Goal: Task Accomplishment & Management: Manage account settings

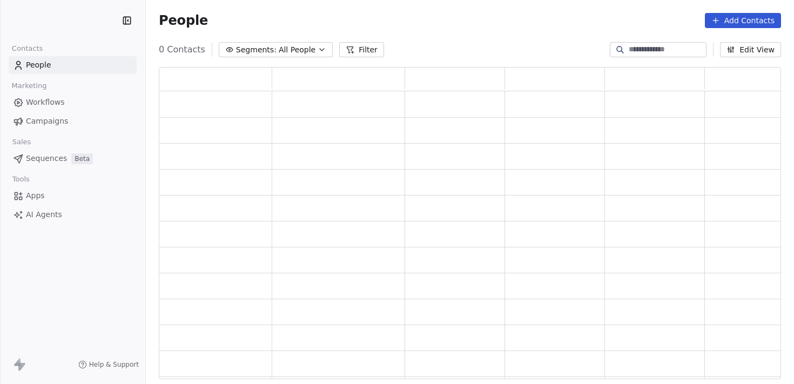
scroll to position [304, 614]
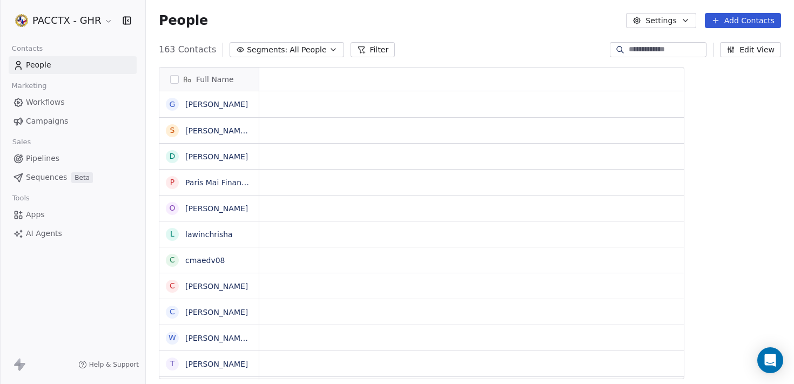
scroll to position [330, 640]
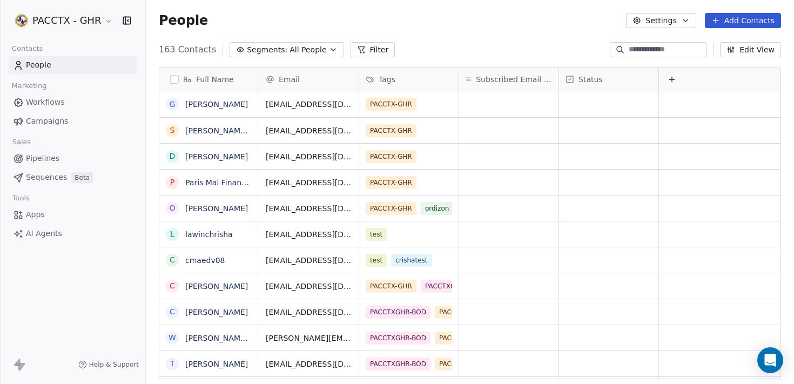
click at [97, 18] on html "PACCTX - GHR Contacts People Marketing Workflows Campaigns Sales Pipelines Sequ…" at bounding box center [397, 192] width 794 height 384
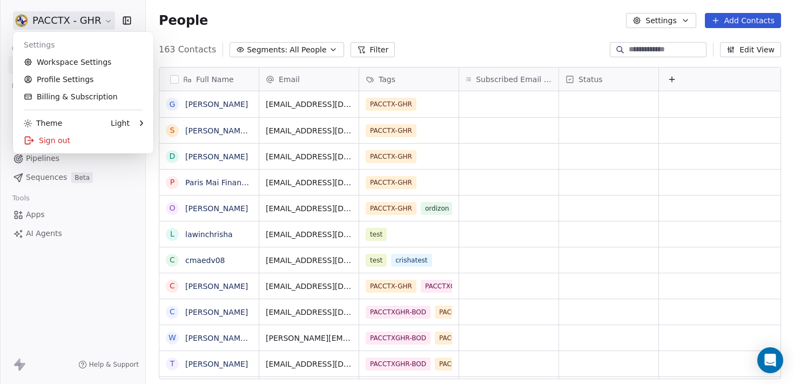
click at [97, 18] on html "PACCTX - GHR Contacts People Marketing Workflows Campaigns Sales Pipelines Sequ…" at bounding box center [397, 192] width 794 height 384
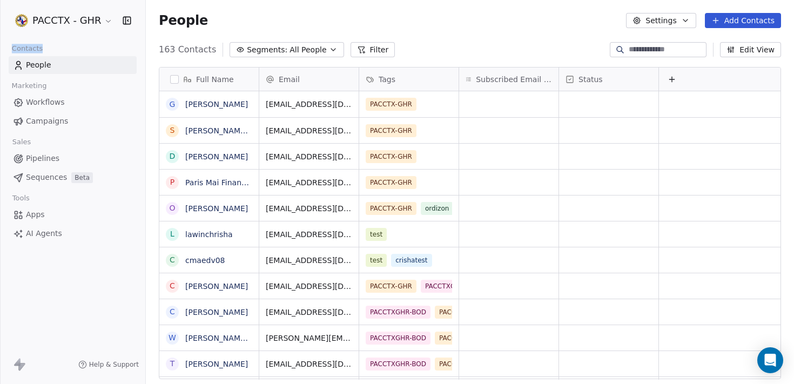
click at [97, 18] on html "PACCTX - GHR Contacts People Marketing Workflows Campaigns Sales Pipelines Sequ…" at bounding box center [397, 192] width 794 height 384
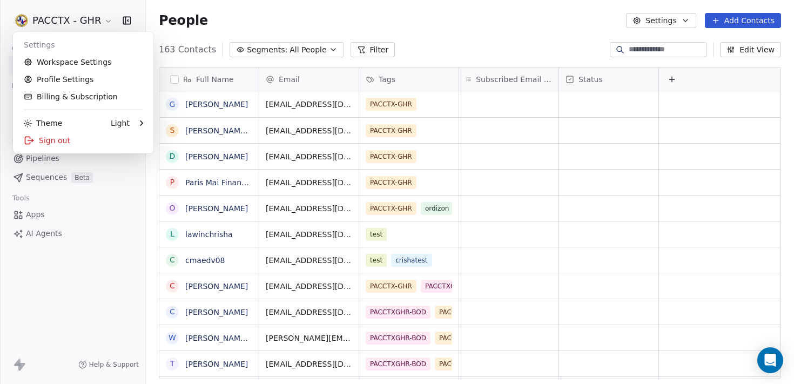
click at [98, 22] on html "PACCTX - GHR Contacts People Marketing Workflows Campaigns Sales Pipelines Sequ…" at bounding box center [397, 192] width 794 height 384
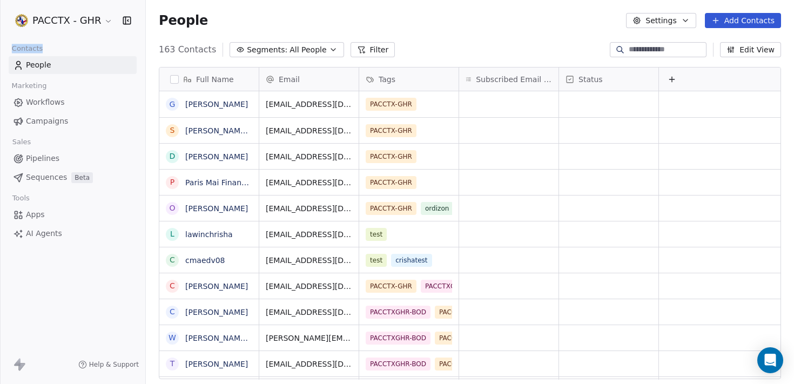
drag, startPoint x: 12, startPoint y: 48, endPoint x: 46, endPoint y: 50, distance: 34.1
click at [46, 50] on span "Contacts" at bounding box center [27, 49] width 41 height 16
drag, startPoint x: 46, startPoint y: 50, endPoint x: 11, endPoint y: 49, distance: 35.1
click at [11, 49] on span "Contacts" at bounding box center [27, 49] width 41 height 16
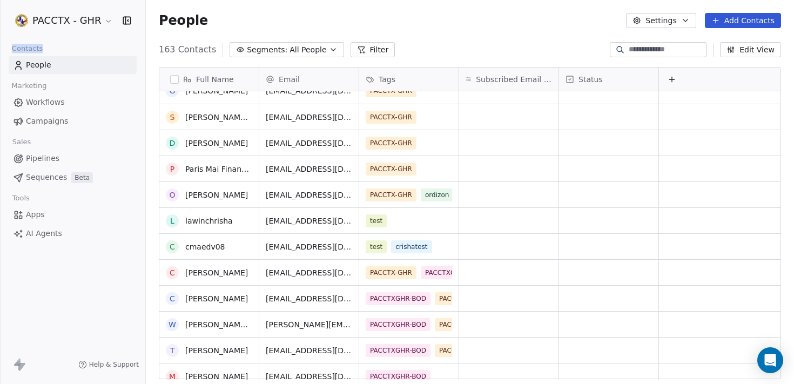
scroll to position [0, 0]
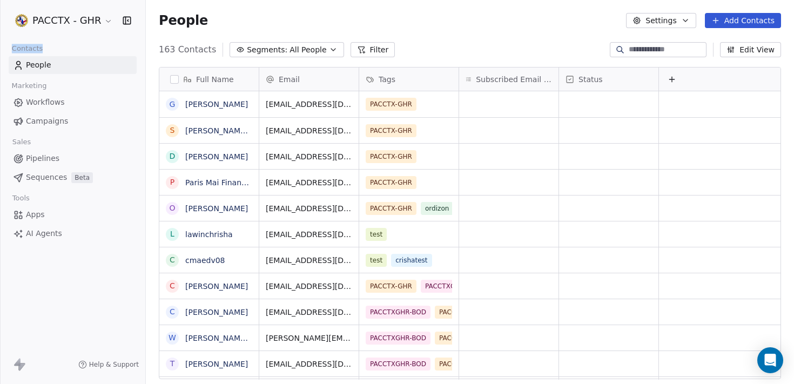
click at [748, 22] on button "Add Contacts" at bounding box center [743, 20] width 76 height 15
click at [742, 42] on span "Create new contact" at bounding box center [746, 43] width 74 height 11
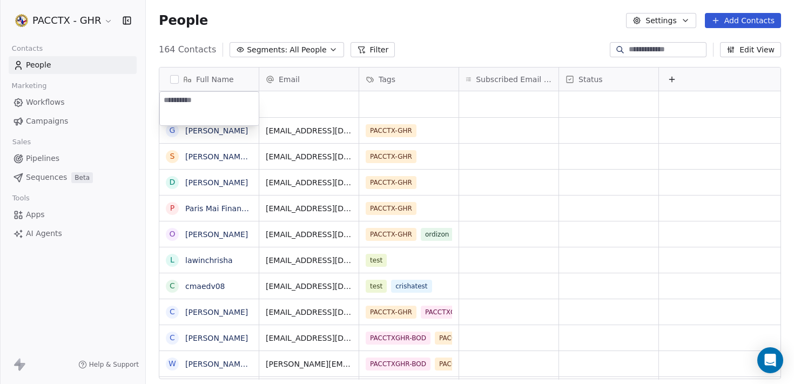
click at [206, 115] on textarea at bounding box center [209, 109] width 99 height 34
type textarea "**********"
click at [272, 110] on html "PACCTX - GHR Contacts People Marketing Workflows Campaigns Sales Pipelines Sequ…" at bounding box center [397, 192] width 794 height 384
click at [286, 104] on div "grid" at bounding box center [308, 104] width 99 height 26
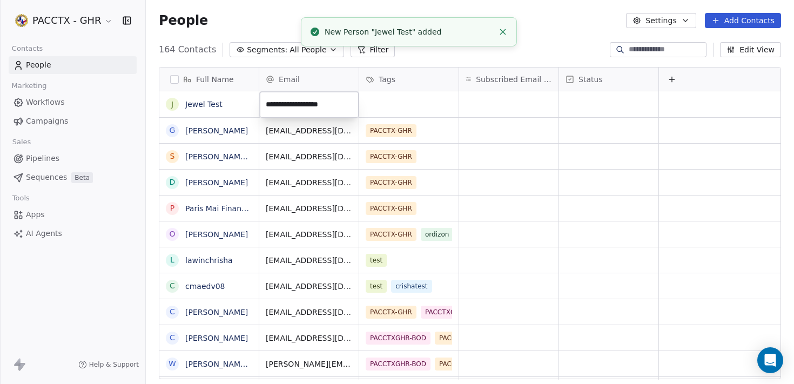
type input "**********"
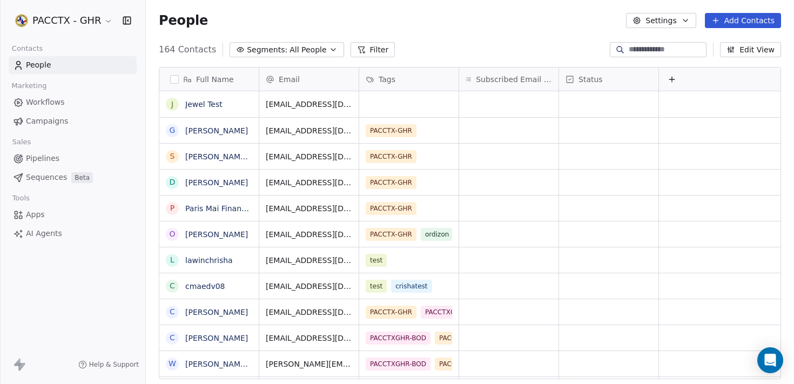
click at [401, 89] on html "PACCTX - GHR Contacts People Marketing Workflows Campaigns Sales Pipelines Sequ…" at bounding box center [397, 192] width 794 height 384
click at [392, 101] on div "grid" at bounding box center [408, 104] width 99 height 26
click at [396, 101] on div "grid" at bounding box center [408, 104] width 99 height 26
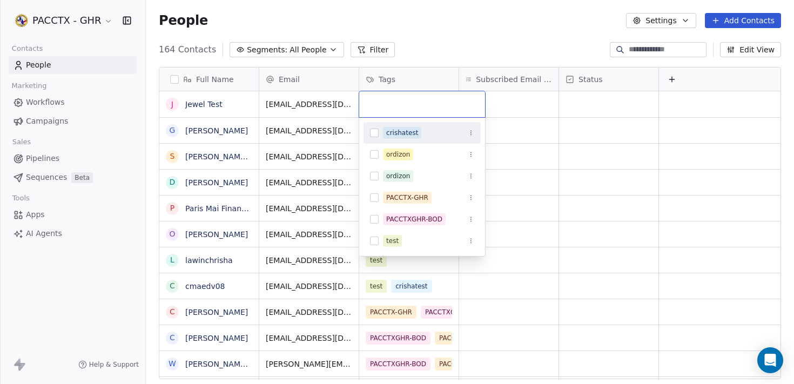
click at [370, 135] on button "Suggestions" at bounding box center [374, 133] width 9 height 9
click at [375, 239] on button "Suggestions" at bounding box center [374, 241] width 9 height 9
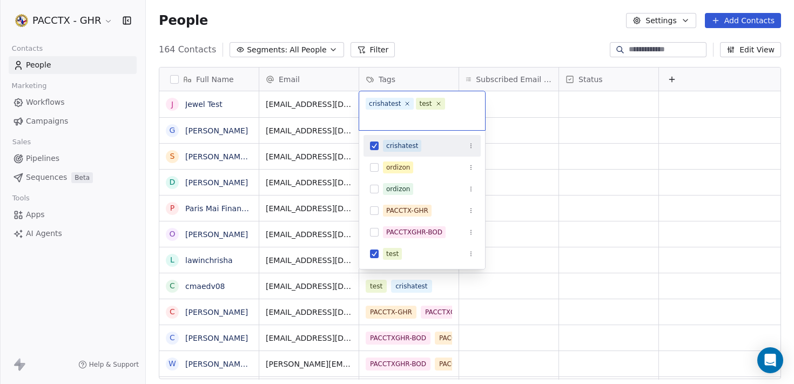
click at [455, 103] on div "crishatest test" at bounding box center [422, 110] width 126 height 39
click at [470, 144] on icon "Suggestions" at bounding box center [471, 146] width 6 height 6
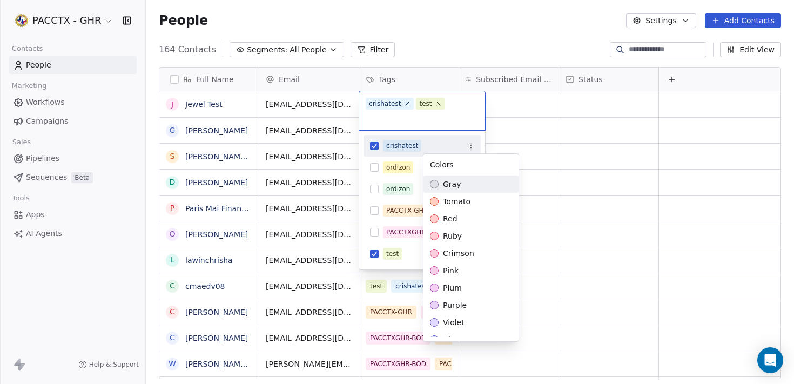
click at [447, 41] on html "PACCTX - GHR Contacts People Marketing Workflows Campaigns Sales Pipelines Sequ…" at bounding box center [397, 192] width 794 height 384
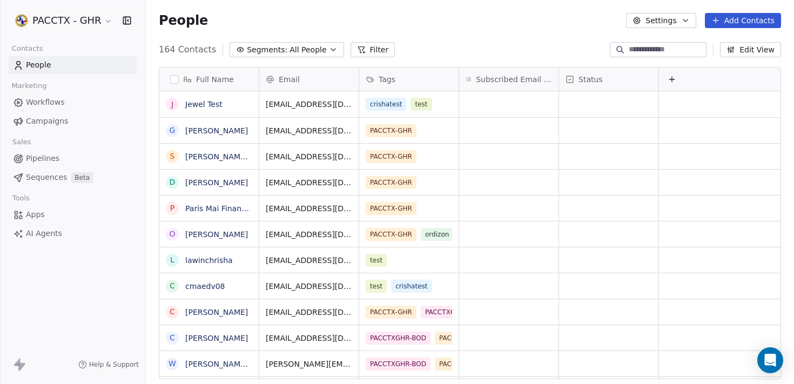
click at [447, 41] on html "PACCTX - GHR Contacts People Marketing Workflows Campaigns Sales Pipelines Sequ…" at bounding box center [397, 192] width 794 height 384
drag, startPoint x: 405, startPoint y: 110, endPoint x: 217, endPoint y: 110, distance: 187.5
click at [463, 43] on div "164 Contacts Segments: All People Filter Edit View" at bounding box center [470, 49] width 648 height 17
click at [239, 107] on button "grid" at bounding box center [245, 102] width 13 height 13
click at [146, 80] on html "PACCTX - GHR Contacts People Marketing Workflows Campaigns Sales Pipelines Sequ…" at bounding box center [397, 192] width 794 height 384
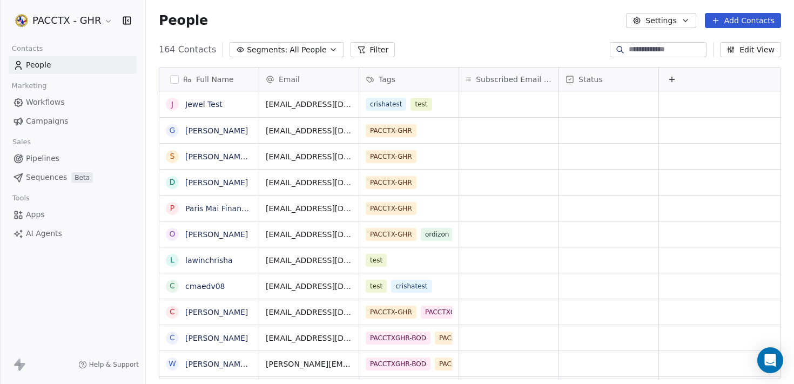
click at [36, 121] on span "Campaigns" at bounding box center [47, 121] width 42 height 11
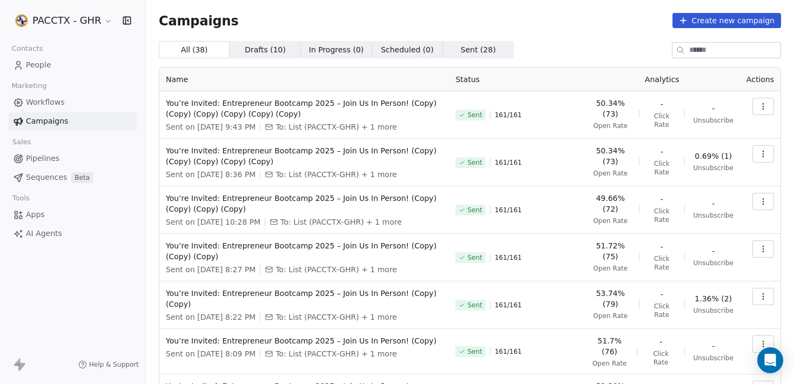
click at [736, 23] on button "Create new campaign" at bounding box center [727, 20] width 109 height 15
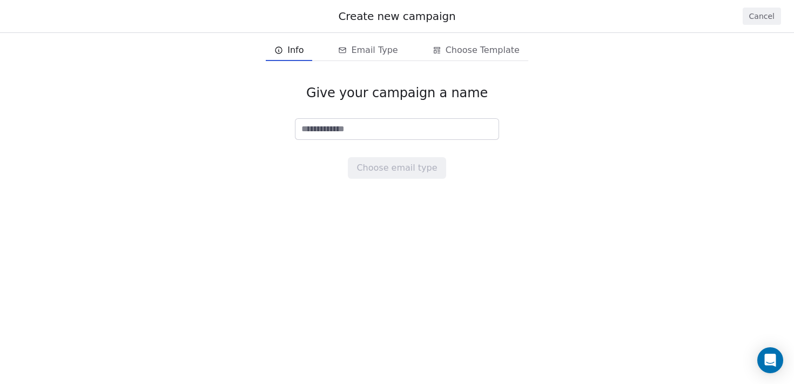
click at [455, 125] on input at bounding box center [397, 129] width 203 height 21
type input "**********"
click at [386, 172] on button "Choose email type" at bounding box center [397, 168] width 98 height 22
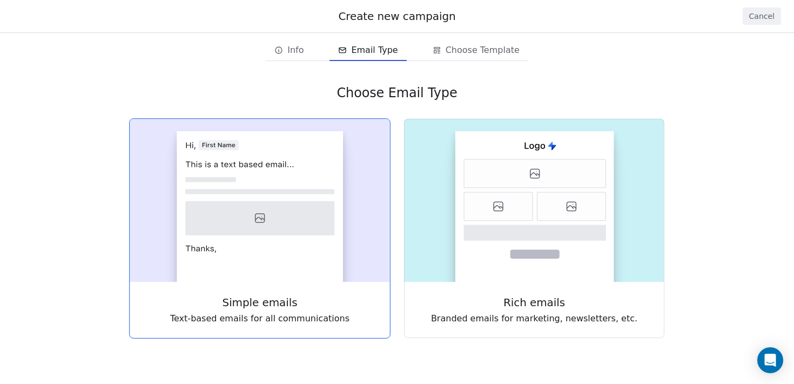
click at [276, 227] on icon at bounding box center [259, 219] width 149 height 34
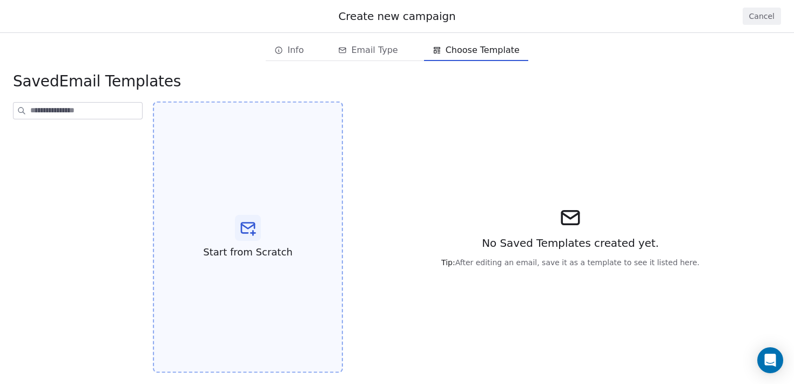
click at [232, 186] on div "Start from Scratch" at bounding box center [248, 238] width 190 height 272
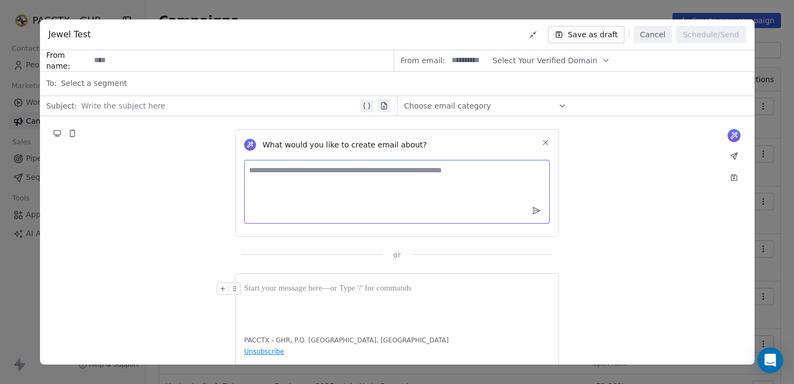
click at [345, 189] on textarea at bounding box center [397, 192] width 306 height 64
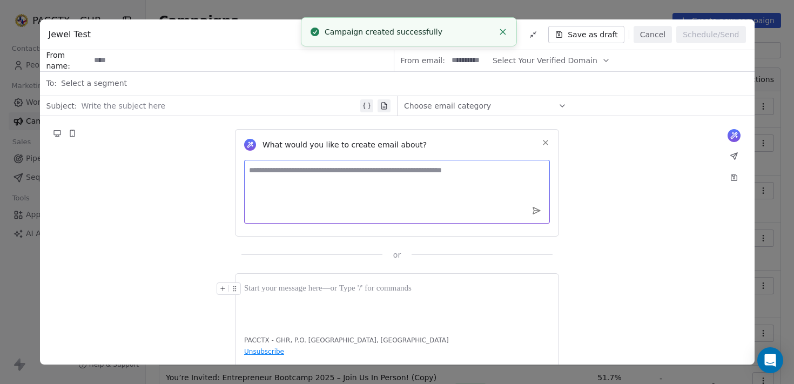
click at [121, 108] on div at bounding box center [220, 105] width 277 height 13
click at [121, 61] on input at bounding box center [241, 61] width 303 height 20
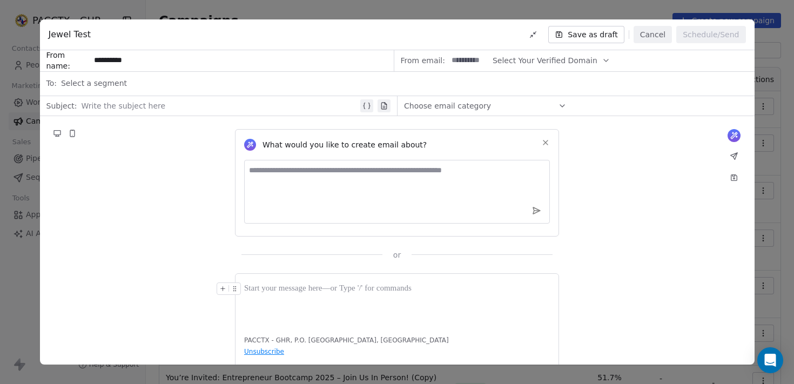
type input "**********"
click at [109, 84] on span "Select a segment" at bounding box center [94, 83] width 66 height 11
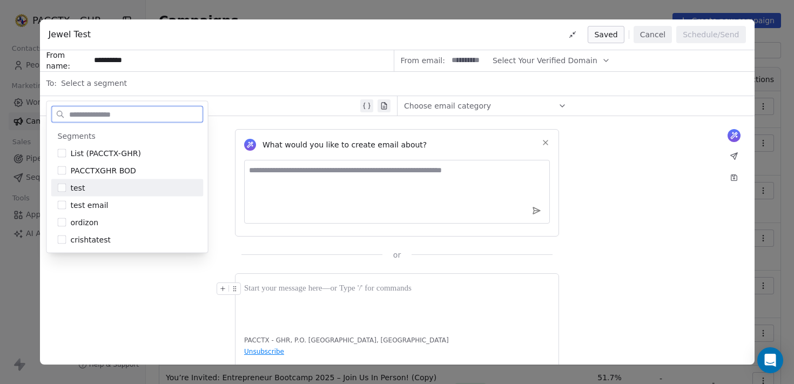
click at [84, 190] on div "test" at bounding box center [134, 188] width 126 height 11
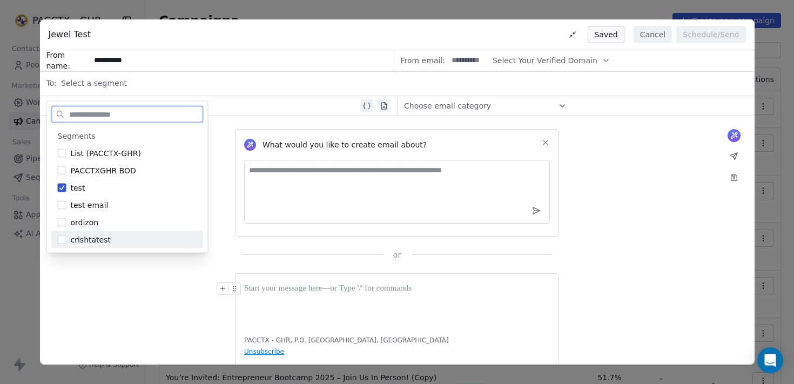
click at [74, 239] on span "crishtatest" at bounding box center [91, 240] width 40 height 11
click at [85, 266] on div "What would you like to create email about? or PACCTX - GHR, P.O. Box 20561, Hou…" at bounding box center [397, 252] width 715 height 272
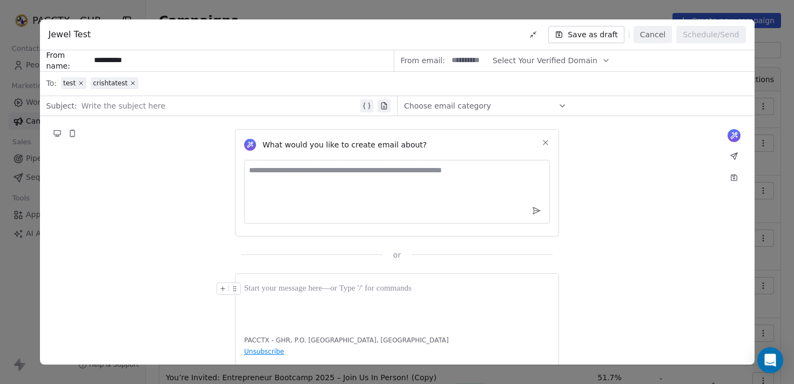
click at [151, 104] on div at bounding box center [220, 105] width 277 height 13
click at [170, 150] on div "What would you like to create email about? or" at bounding box center [397, 188] width 715 height 144
click at [171, 138] on div "What would you like to create email about? or" at bounding box center [397, 188] width 715 height 144
click at [380, 169] on textarea at bounding box center [397, 192] width 306 height 64
type textarea "****"
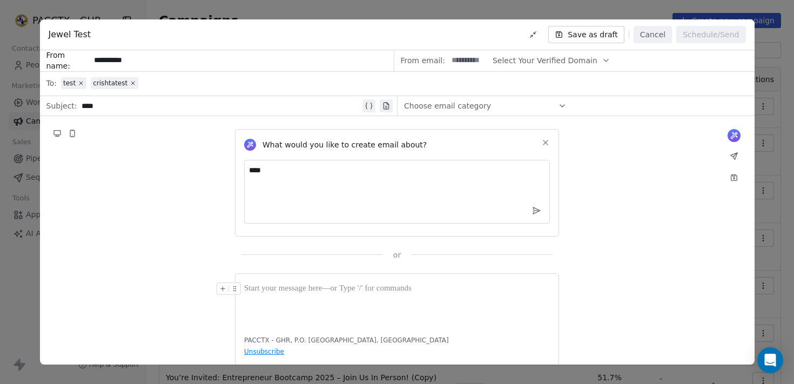
click at [610, 189] on div "What would you like to create email about? **** or" at bounding box center [397, 188] width 715 height 144
click at [511, 108] on div "Choose email category" at bounding box center [485, 105] width 163 height 17
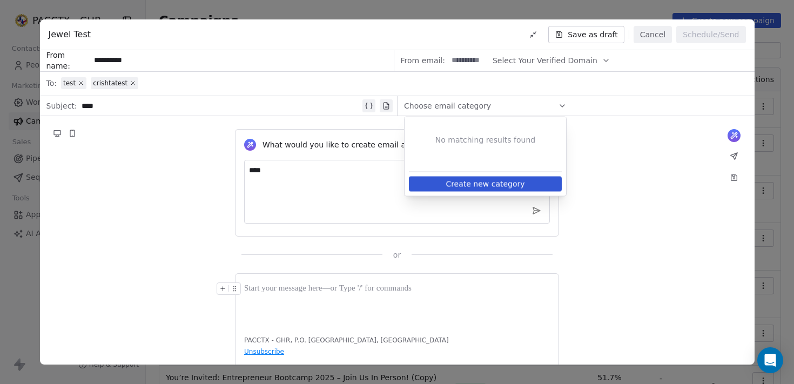
click at [511, 108] on div "Choose email category" at bounding box center [485, 105] width 163 height 17
click at [514, 105] on div "Choose email category" at bounding box center [485, 105] width 163 height 17
click at [559, 57] on span "Select Your Verified Domain" at bounding box center [545, 60] width 105 height 11
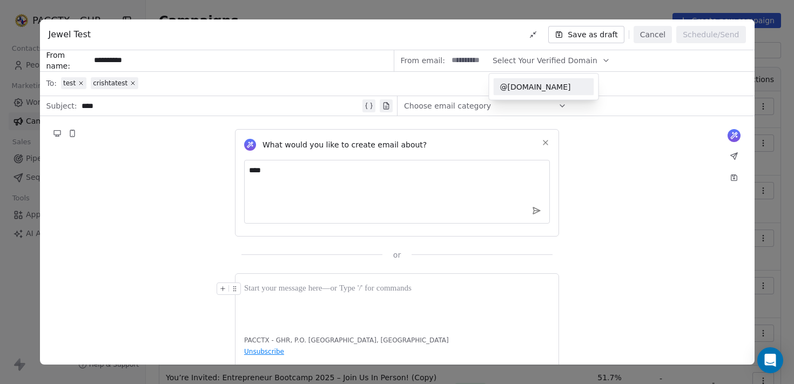
click at [521, 89] on span "@[DOMAIN_NAME]" at bounding box center [544, 87] width 88 height 11
click at [473, 63] on input at bounding box center [469, 61] width 42 height 20
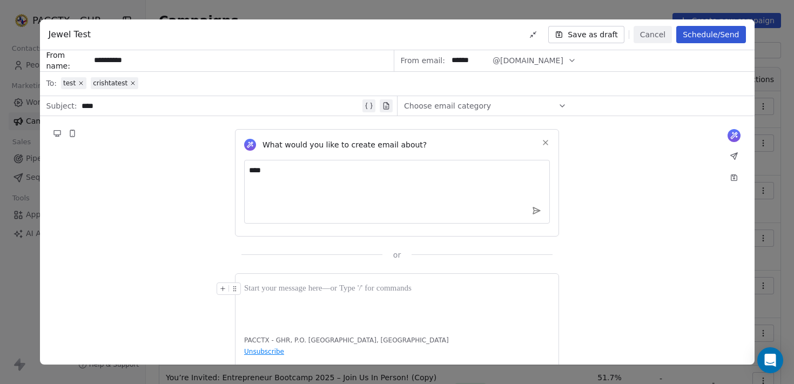
type input "******"
click at [607, 122] on div "What would you like to create email about? **** or" at bounding box center [397, 188] width 715 height 144
drag, startPoint x: 470, startPoint y: 61, endPoint x: 434, endPoint y: 61, distance: 35.7
click at [434, 61] on div "From email: ****** @myvata.co" at bounding box center [574, 61] width 360 height 22
click at [479, 61] on input "******" at bounding box center [469, 61] width 42 height 20
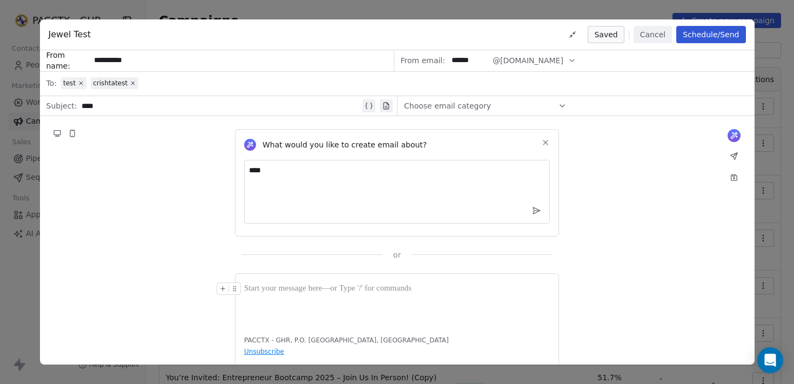
drag, startPoint x: 479, startPoint y: 61, endPoint x: 447, endPoint y: 62, distance: 32.4
click at [448, 62] on input "******" at bounding box center [469, 61] width 42 height 20
click at [530, 62] on span "@[DOMAIN_NAME]" at bounding box center [528, 60] width 71 height 11
click at [532, 61] on button "@[DOMAIN_NAME]" at bounding box center [535, 60] width 84 height 21
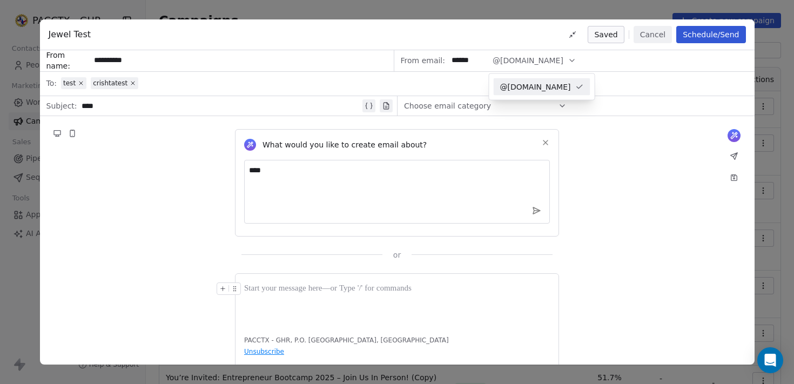
click at [532, 61] on button "@[DOMAIN_NAME]" at bounding box center [535, 60] width 84 height 21
click at [639, 150] on div "What would you like to create email about? **** or" at bounding box center [397, 188] width 715 height 144
click at [583, 166] on div "What would you like to create email about? **** or" at bounding box center [397, 188] width 715 height 144
click at [690, 33] on button "Schedule/Send" at bounding box center [711, 34] width 69 height 17
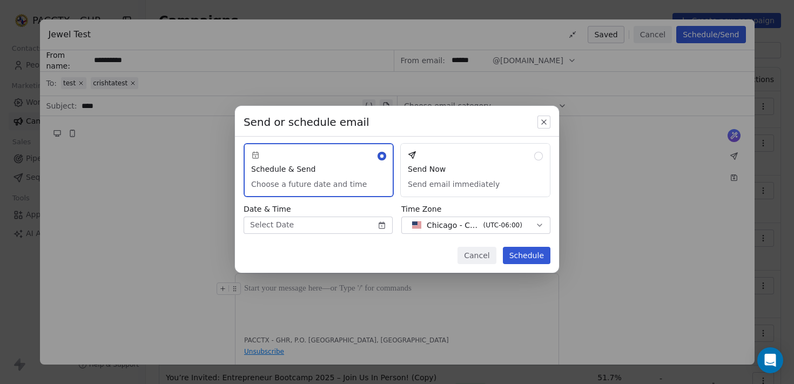
click at [490, 257] on button "Cancel" at bounding box center [477, 255] width 38 height 17
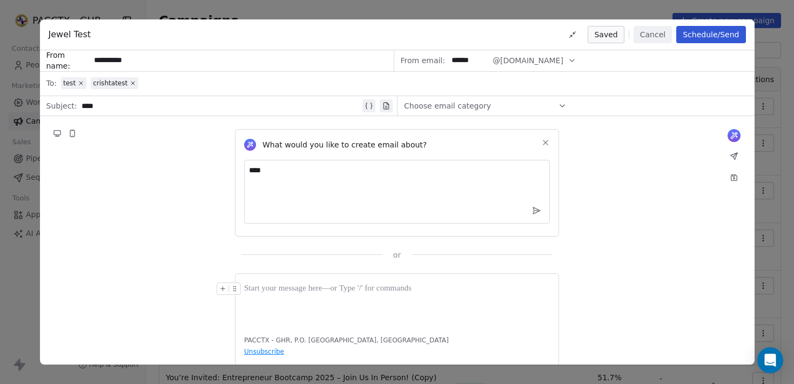
click at [652, 39] on button "Cancel" at bounding box center [653, 34] width 38 height 17
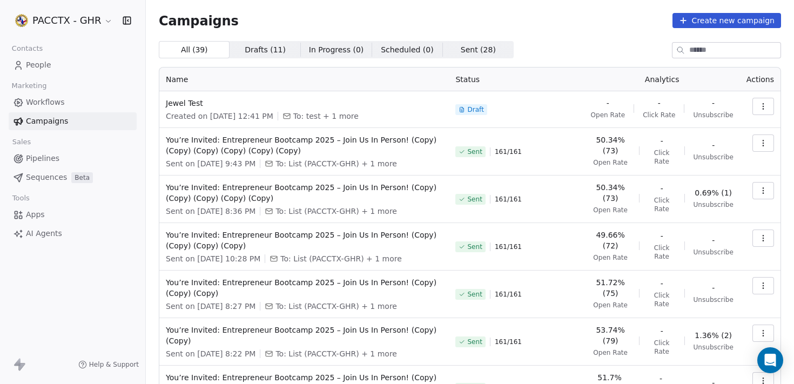
click at [40, 68] on span "People" at bounding box center [38, 64] width 25 height 11
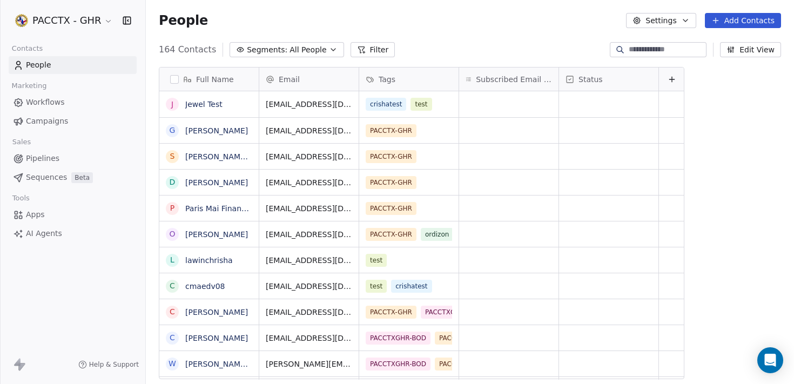
scroll to position [330, 640]
click at [362, 51] on button "Filter" at bounding box center [373, 49] width 45 height 15
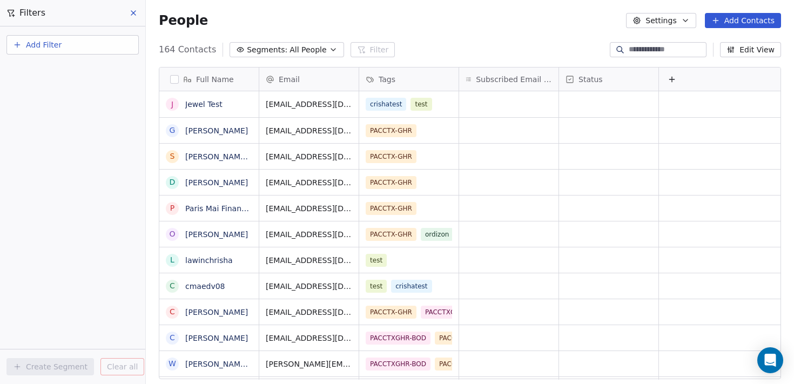
click at [19, 42] on icon "button" at bounding box center [17, 45] width 9 height 9
click at [132, 16] on html "PACCTX - GHR Contacts People Marketing Workflows Campaigns Sales Pipelines Sequ…" at bounding box center [397, 192] width 794 height 384
click at [747, 48] on button "Edit View" at bounding box center [750, 49] width 61 height 15
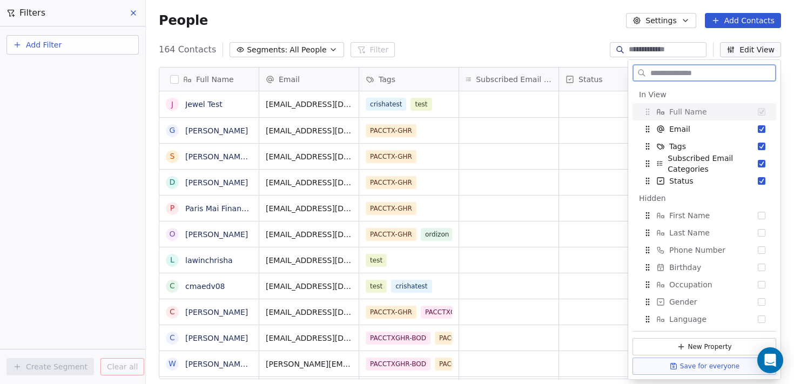
click at [747, 48] on button "Edit View" at bounding box center [750, 49] width 61 height 15
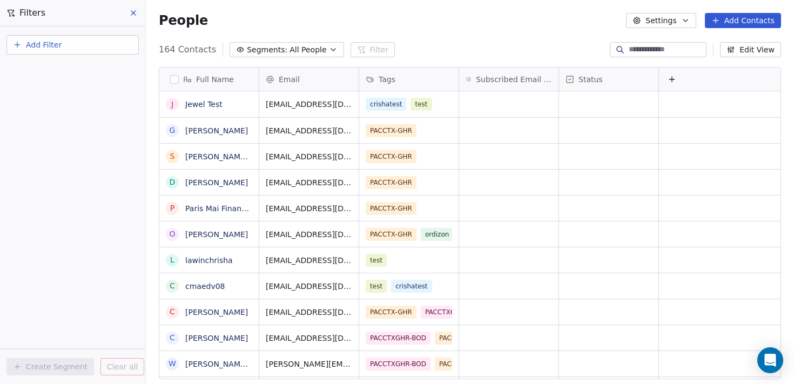
click at [445, 37] on div "People Settings Add Contacts" at bounding box center [470, 20] width 648 height 41
click at [290, 54] on span "All People" at bounding box center [308, 49] width 37 height 11
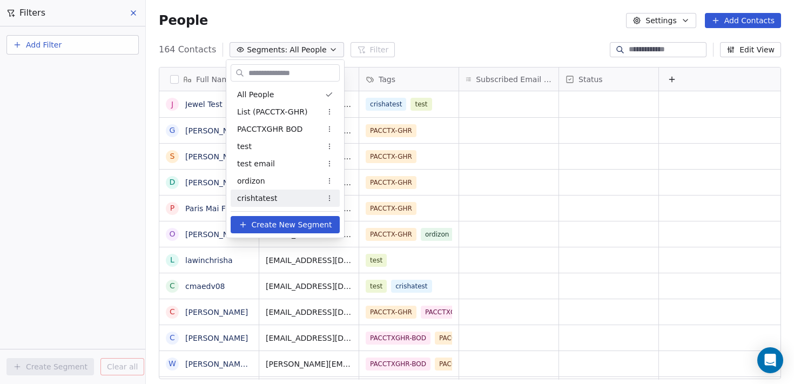
click at [269, 226] on span "Create New Segment" at bounding box center [292, 224] width 81 height 11
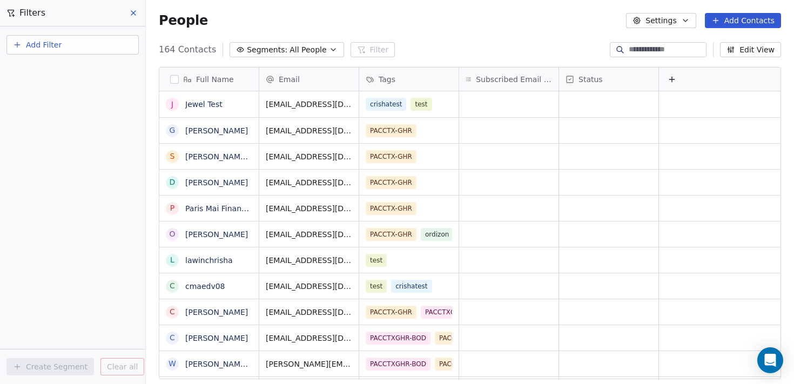
click at [309, 43] on button "Segments: All People" at bounding box center [287, 49] width 114 height 15
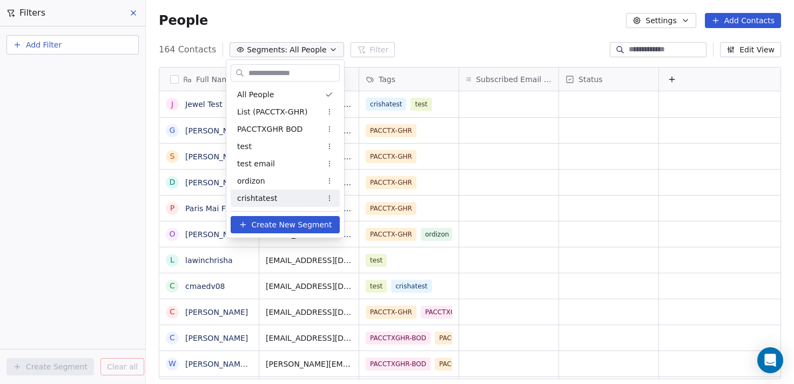
click at [260, 227] on span "Create New Segment" at bounding box center [292, 224] width 81 height 11
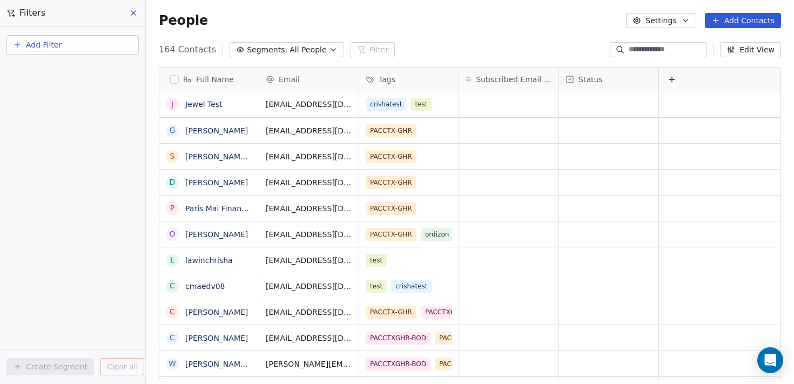
click at [73, 38] on button "Add Filter" at bounding box center [72, 44] width 132 height 19
click at [98, 266] on html "PACCTX - GHR Contacts People Marketing Workflows Campaigns Sales Pipelines Sequ…" at bounding box center [397, 192] width 794 height 384
click at [133, 16] on icon at bounding box center [133, 13] width 9 height 9
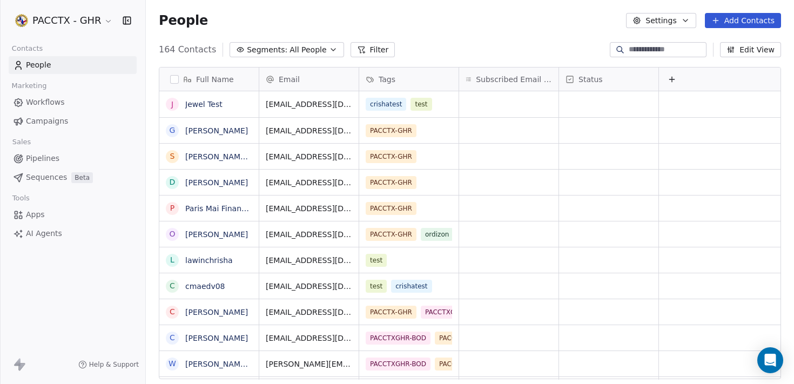
click at [438, 48] on div "164 Contacts Segments: All People Filter Edit View" at bounding box center [470, 49] width 648 height 17
click at [433, 48] on div "164 Contacts Segments: All People Filter Edit View" at bounding box center [470, 49] width 648 height 17
click at [102, 23] on html "PACCTX - GHR Contacts People Marketing Workflows Campaigns Sales Pipelines Sequ…" at bounding box center [397, 192] width 794 height 384
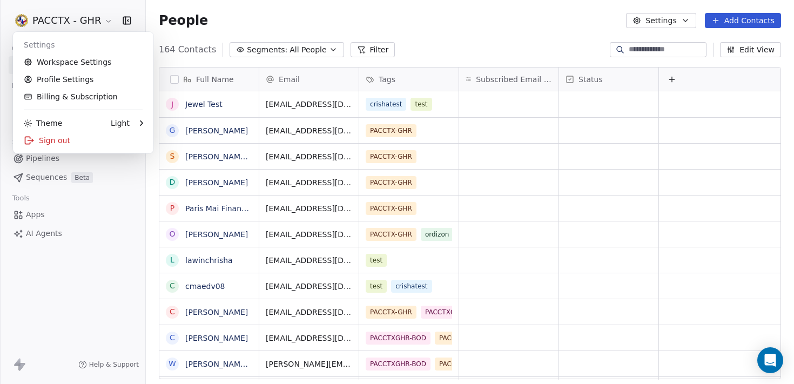
click at [102, 23] on html "PACCTX - GHR Contacts People Marketing Workflows Campaigns Sales Pipelines Sequ…" at bounding box center [397, 192] width 794 height 384
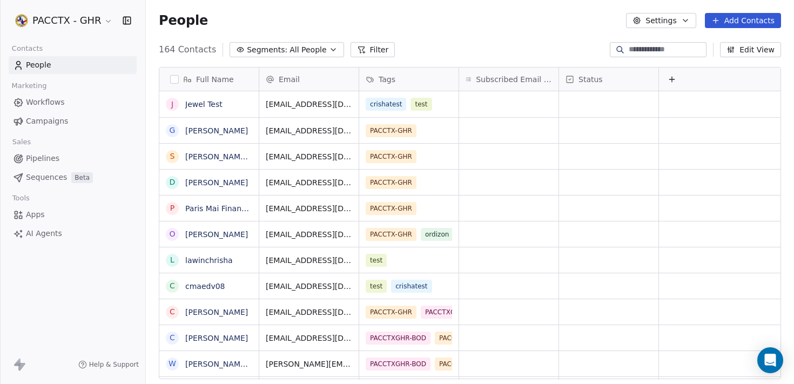
click at [297, 47] on span "All People" at bounding box center [308, 49] width 37 height 11
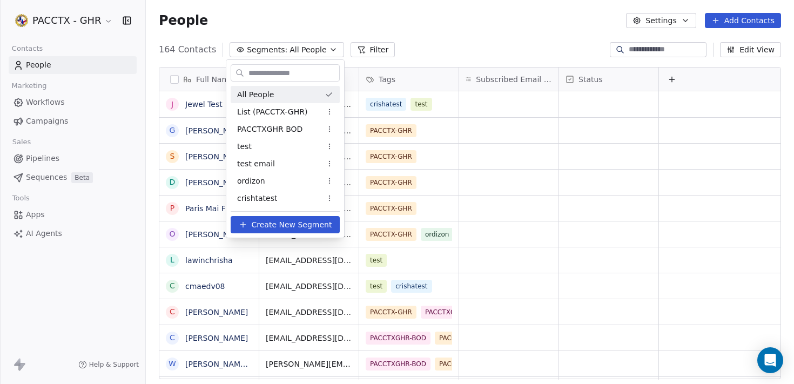
click at [366, 52] on html "PACCTX - GHR Contacts People Marketing Workflows Campaigns Sales Pipelines Sequ…" at bounding box center [397, 192] width 794 height 384
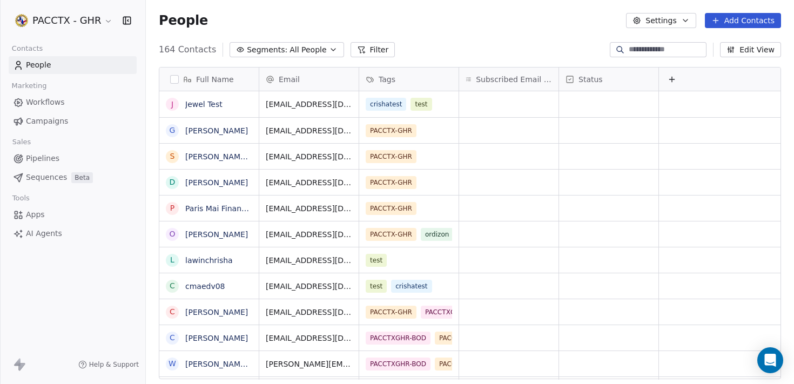
click at [373, 53] on button "Filter" at bounding box center [373, 49] width 45 height 15
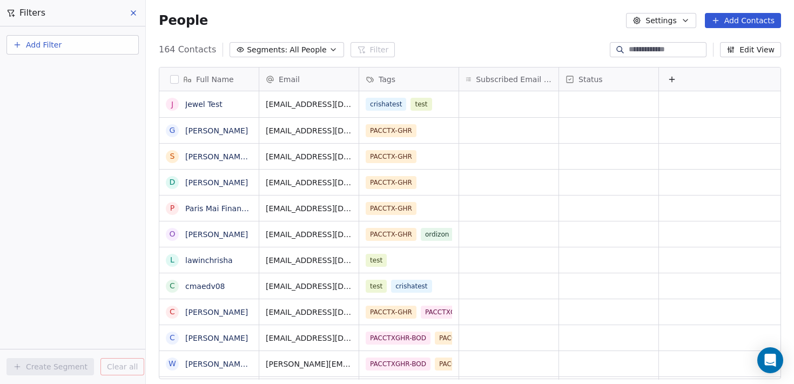
click at [56, 41] on span "Add Filter" at bounding box center [44, 44] width 36 height 11
click at [56, 69] on span "Contact properties" at bounding box center [53, 70] width 70 height 11
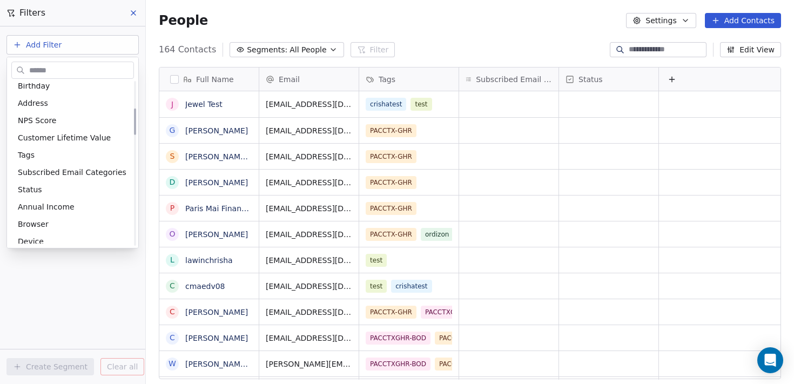
scroll to position [166, 0]
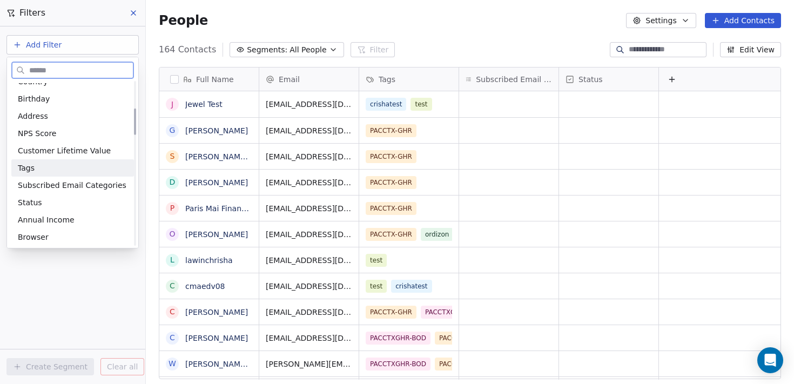
click at [30, 168] on span "Tags" at bounding box center [26, 168] width 17 height 11
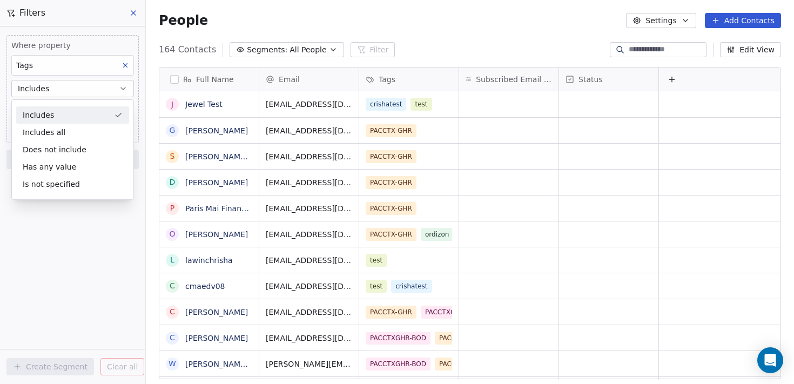
click at [52, 121] on div "Includes" at bounding box center [72, 114] width 113 height 17
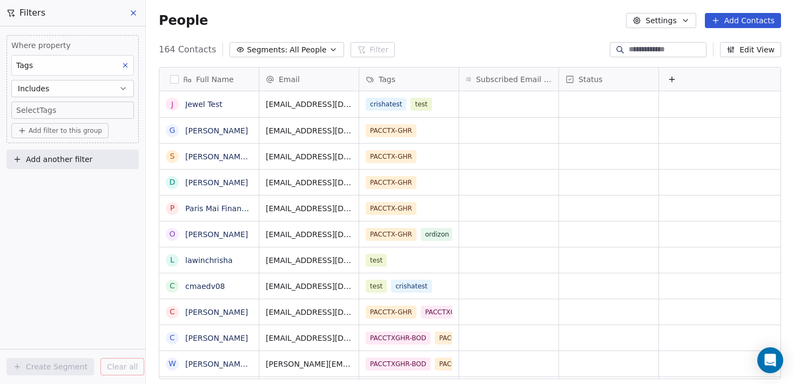
click at [53, 159] on span "Add another filter" at bounding box center [59, 159] width 66 height 11
click at [47, 106] on html "PACCTX - GHR Contacts People Marketing Workflows Campaigns Sales Pipelines Sequ…" at bounding box center [397, 192] width 794 height 384
click at [46, 128] on span "Add filter to this group" at bounding box center [65, 130] width 73 height 9
click at [46, 112] on html "PACCTX - GHR Contacts People Marketing Workflows Campaigns Sales Pipelines Sequ…" at bounding box center [397, 192] width 794 height 384
click at [53, 112] on body "PACCTX - GHR Contacts People Marketing Workflows Campaigns Sales Pipelines Sequ…" at bounding box center [397, 192] width 794 height 384
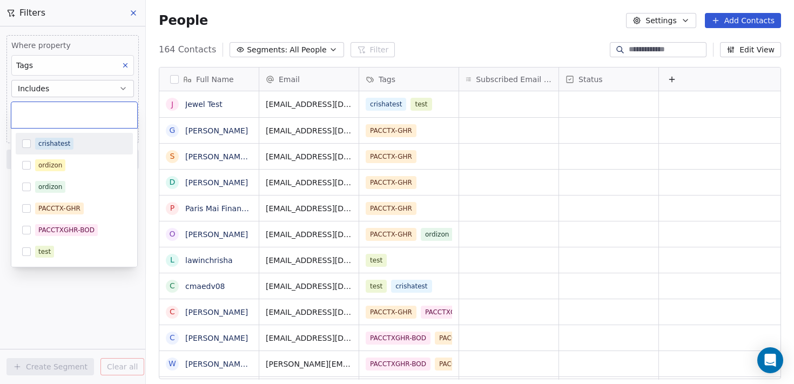
type input "*"
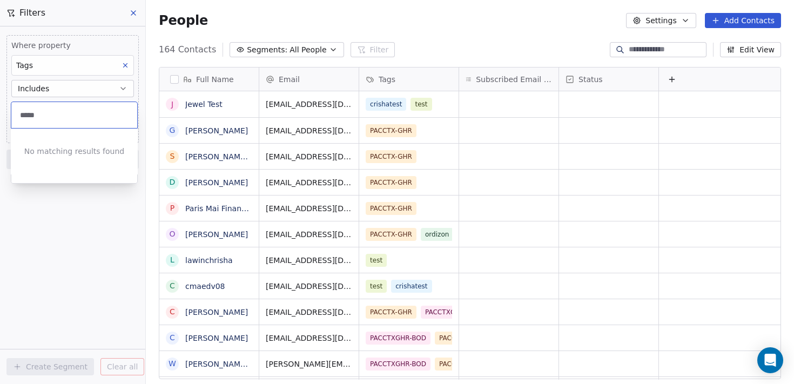
type input "*****"
click at [66, 144] on div "No matching results found" at bounding box center [74, 152] width 127 height 46
click at [65, 122] on div "*****" at bounding box center [74, 115] width 126 height 26
click at [55, 125] on div "*****" at bounding box center [74, 115] width 126 height 26
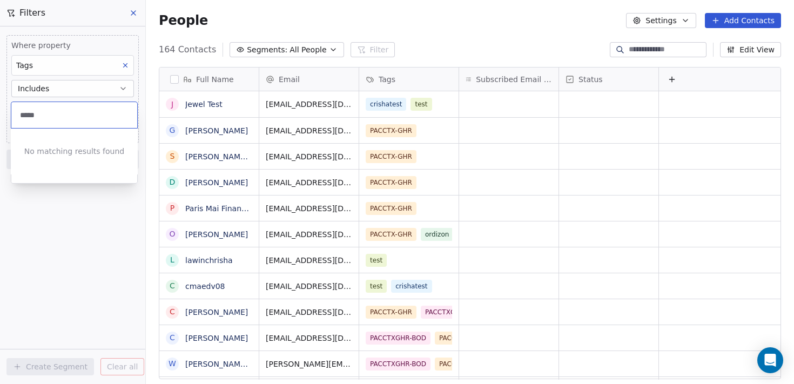
click at [55, 125] on div "*****" at bounding box center [74, 115] width 126 height 26
click at [55, 123] on div "*****" at bounding box center [74, 115] width 126 height 26
click at [55, 120] on input "*****" at bounding box center [74, 115] width 113 height 12
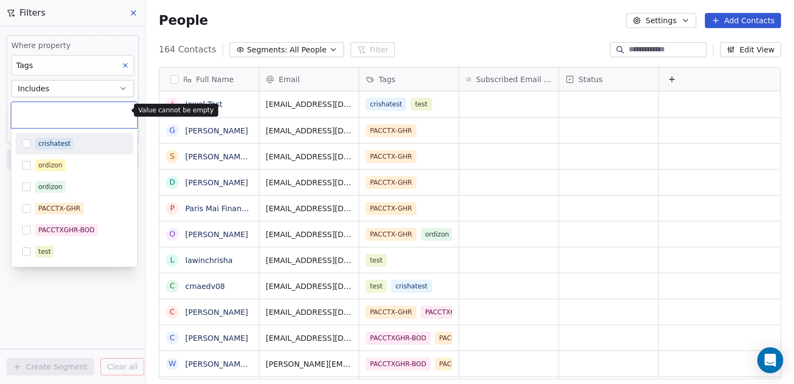
click at [60, 92] on html "PACCTX - GHR Contacts People Marketing Workflows Campaigns Sales Pipelines Sequ…" at bounding box center [397, 192] width 794 height 384
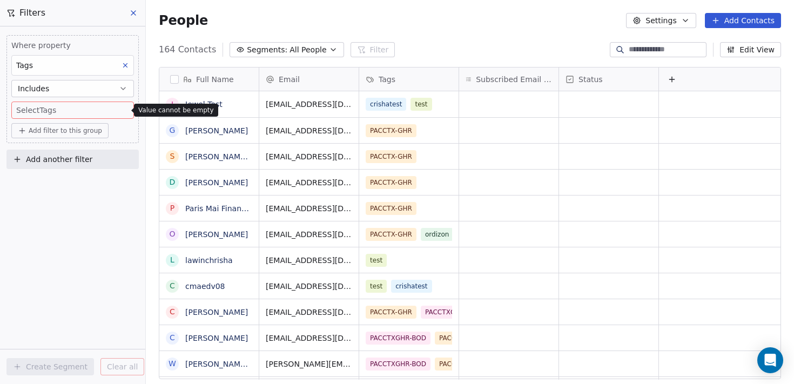
click at [62, 90] on button "Includes" at bounding box center [72, 88] width 123 height 17
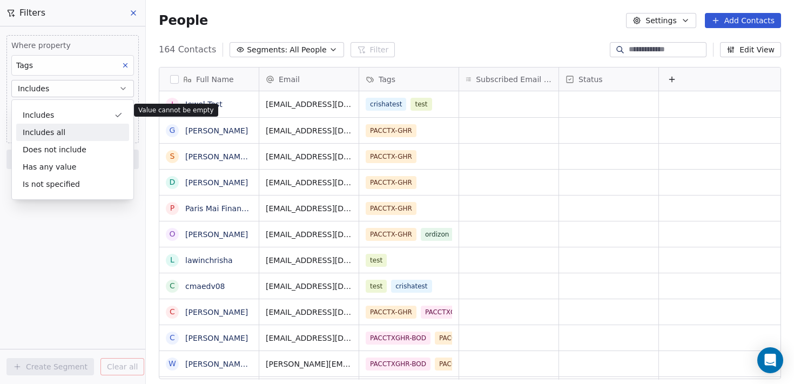
click at [48, 136] on div "Includes all" at bounding box center [72, 132] width 113 height 17
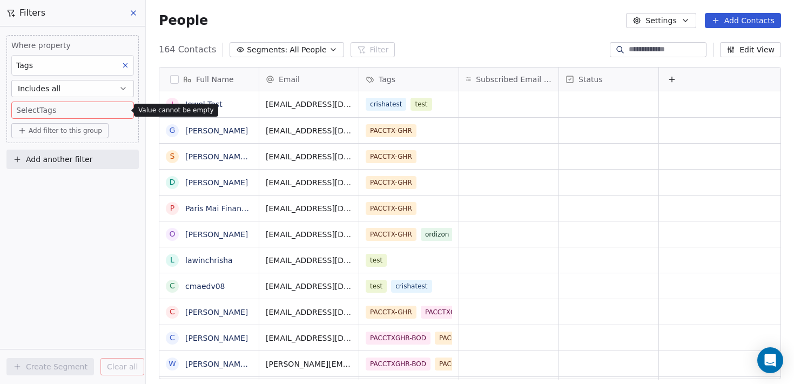
click at [52, 112] on body "PACCTX - GHR Contacts People Marketing Workflows Campaigns Sales Pipelines Sequ…" at bounding box center [397, 192] width 794 height 384
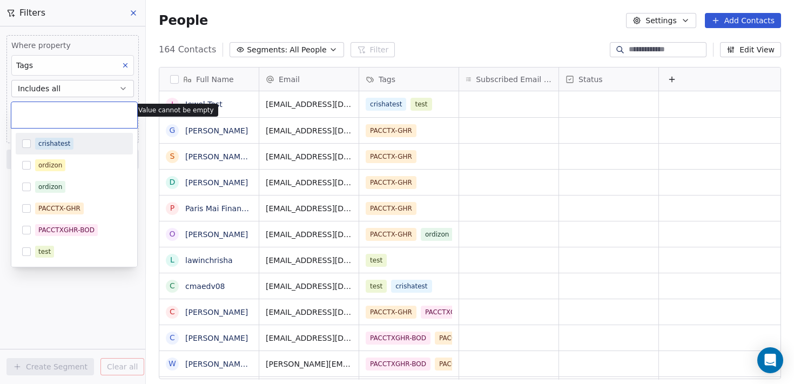
click at [68, 59] on html "PACCTX - GHR Contacts People Marketing Workflows Campaigns Sales Pipelines Sequ…" at bounding box center [397, 192] width 794 height 384
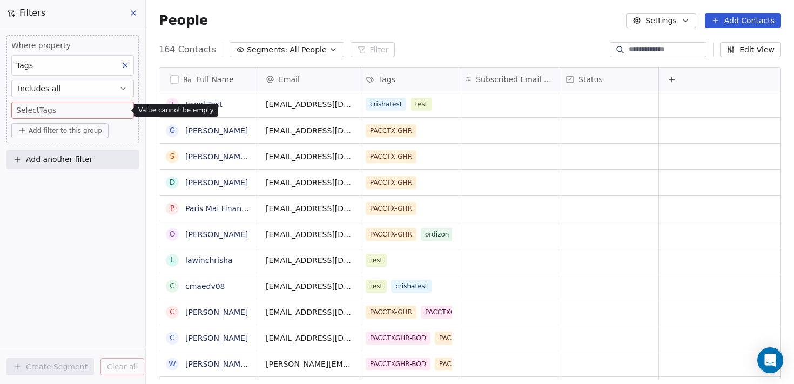
click at [68, 59] on div "Tags" at bounding box center [72, 65] width 123 height 21
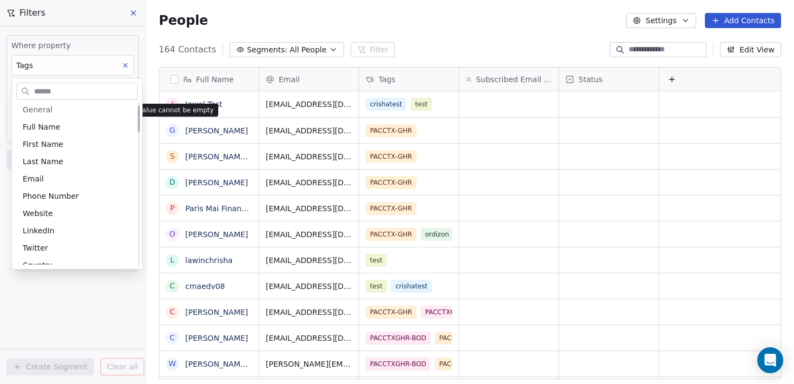
scroll to position [0, 0]
click at [45, 129] on span "Full Name" at bounding box center [42, 130] width 38 height 11
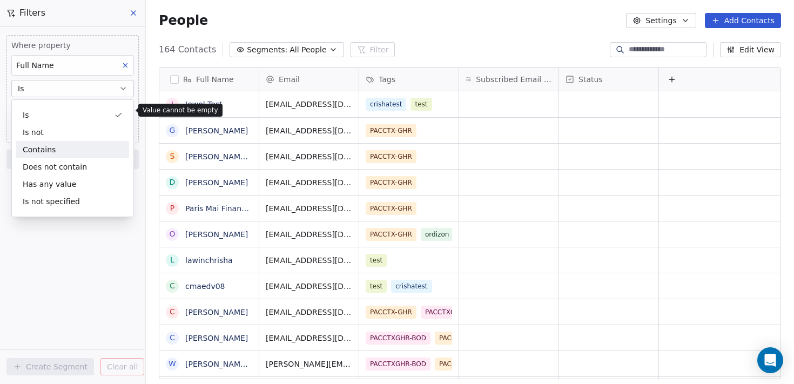
click at [54, 148] on div "Contains" at bounding box center [72, 149] width 113 height 17
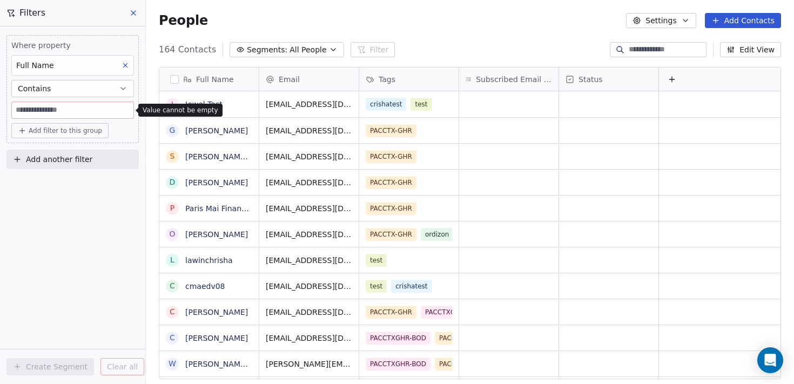
click at [53, 111] on input at bounding box center [73, 110] width 122 height 16
click at [124, 85] on icon "button" at bounding box center [123, 88] width 9 height 9
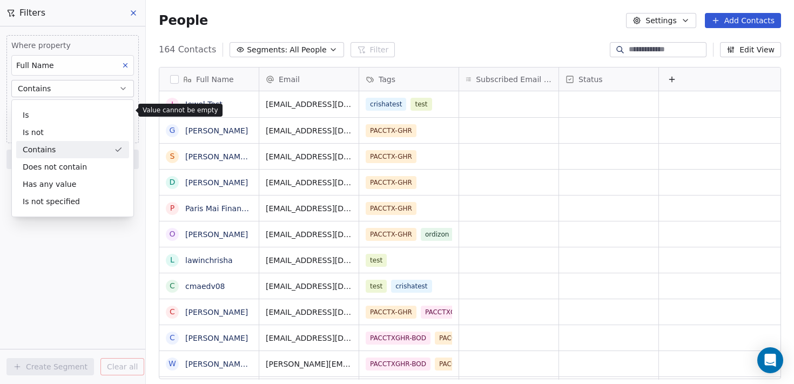
click at [125, 64] on icon at bounding box center [126, 66] width 8 height 8
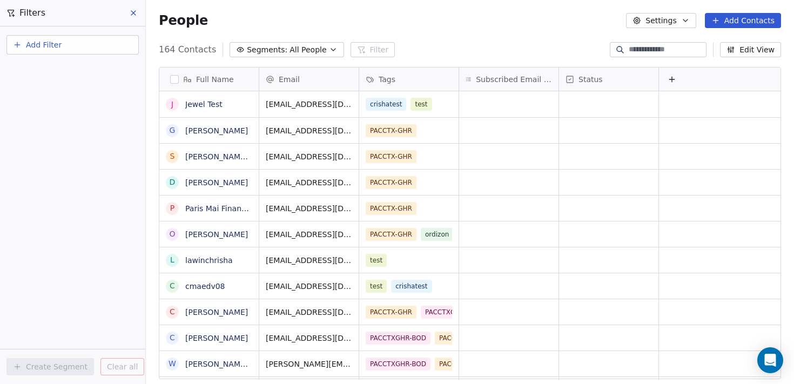
click at [131, 9] on icon at bounding box center [133, 13] width 9 height 9
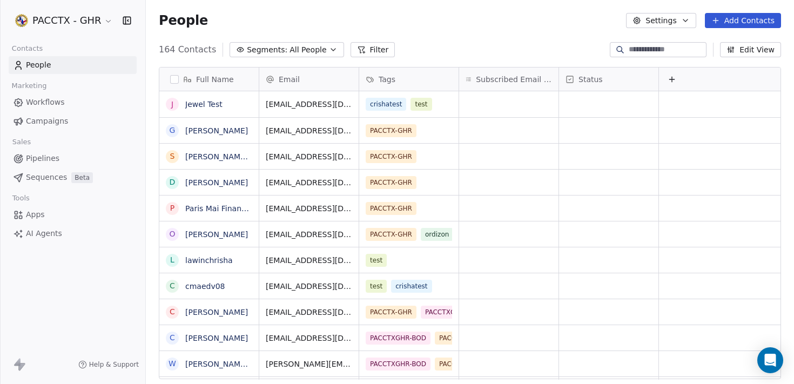
click at [302, 48] on span "All People" at bounding box center [308, 49] width 37 height 11
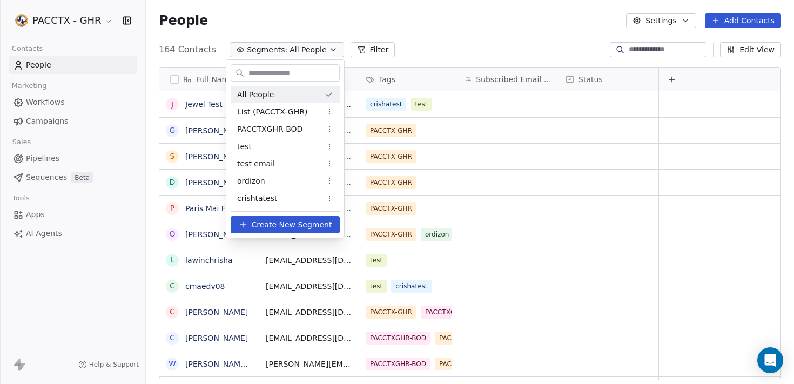
click at [679, 21] on html "PACCTX - GHR Contacts People Marketing Workflows Campaigns Sales Pipelines Sequ…" at bounding box center [397, 192] width 794 height 384
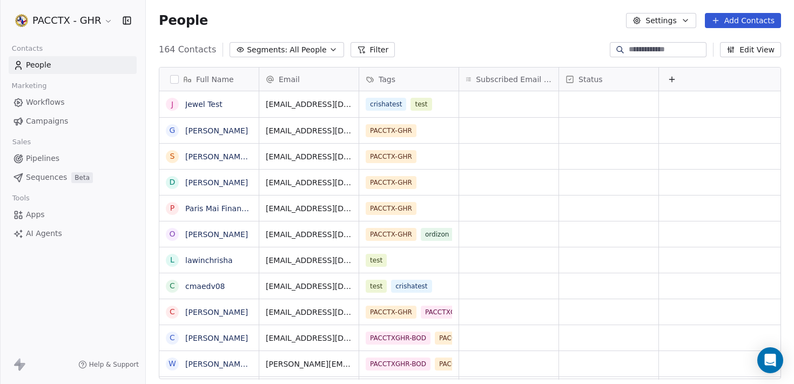
click at [679, 21] on button "Settings" at bounding box center [661, 20] width 70 height 15
click at [656, 59] on span "Tags" at bounding box center [662, 61] width 17 height 11
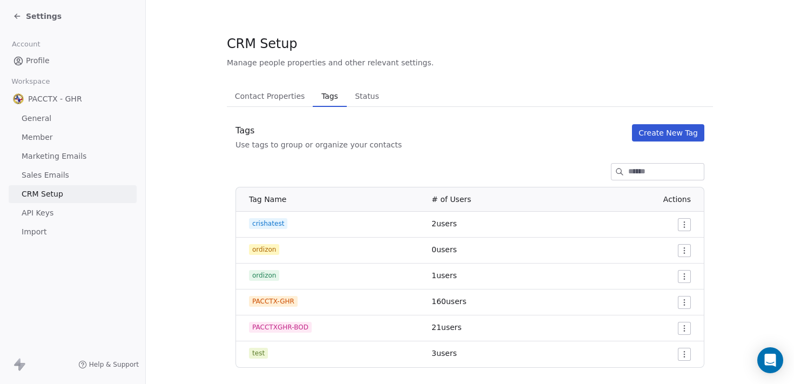
click at [662, 135] on button "Create New Tag" at bounding box center [668, 132] width 72 height 17
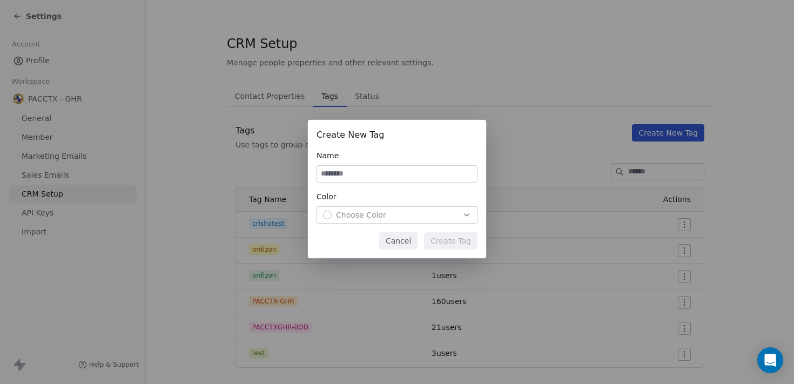
click at [397, 240] on button "Cancel" at bounding box center [398, 240] width 38 height 17
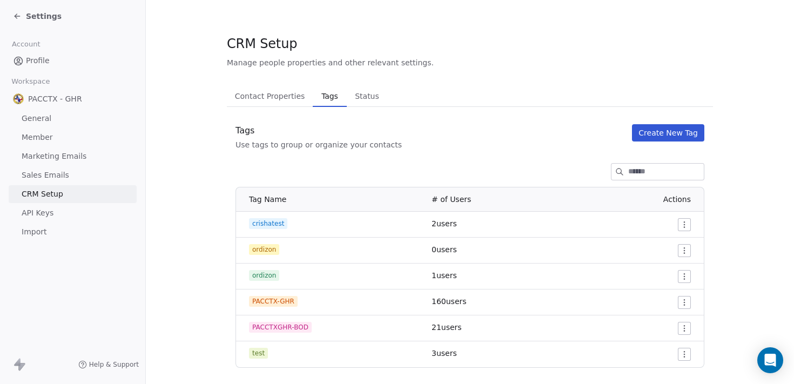
click at [675, 138] on button "Create New Tag" at bounding box center [668, 132] width 72 height 17
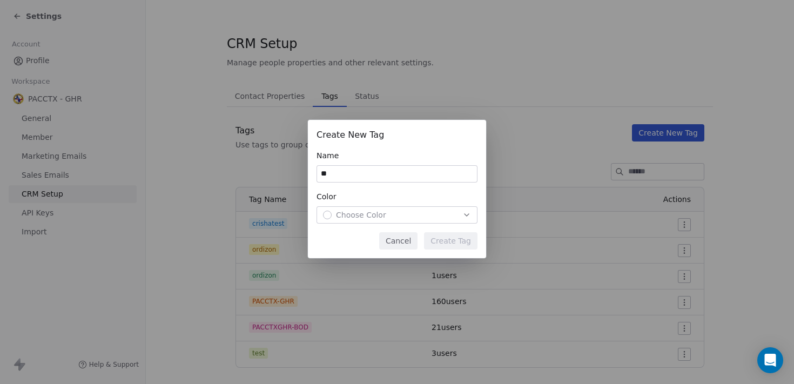
type input "*"
click at [399, 238] on button "Cancel" at bounding box center [398, 240] width 38 height 17
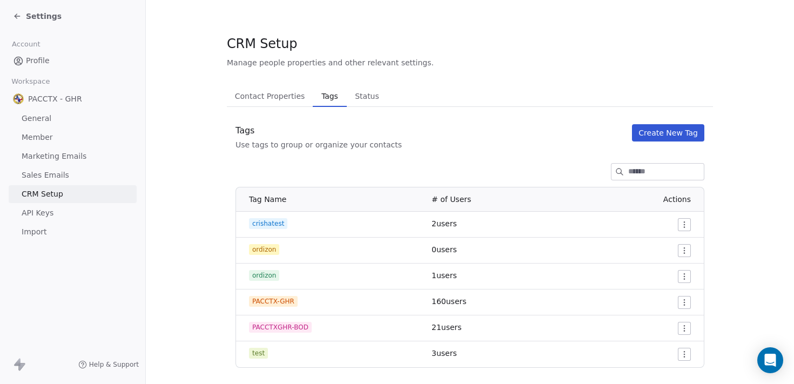
click at [12, 15] on div "Settings" at bounding box center [72, 16] width 145 height 32
click at [19, 16] on icon at bounding box center [17, 16] width 5 height 0
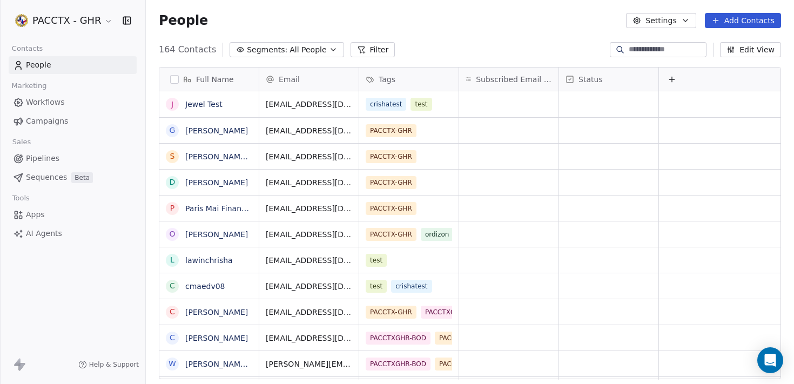
scroll to position [330, 640]
click at [30, 115] on link "Campaigns" at bounding box center [73, 121] width 128 height 18
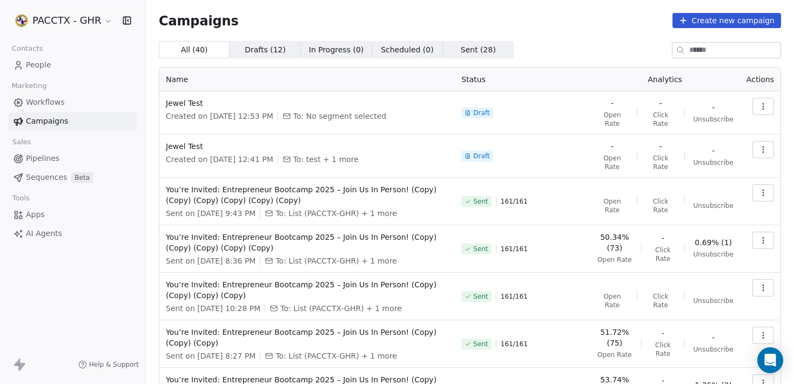
click at [733, 21] on button "Create new campaign" at bounding box center [727, 20] width 109 height 15
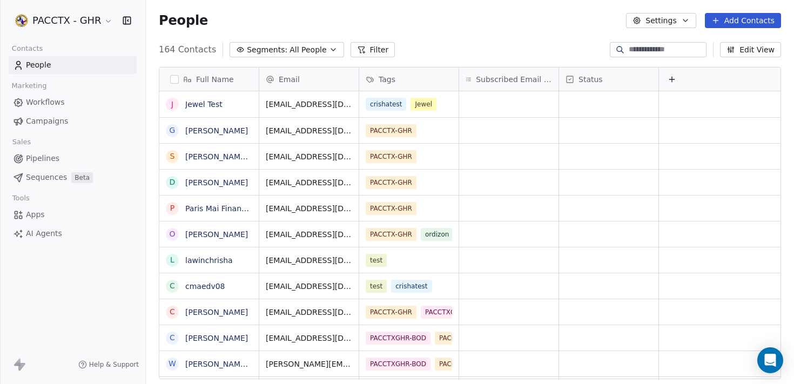
scroll to position [330, 640]
click at [71, 124] on link "Campaigns" at bounding box center [73, 121] width 128 height 18
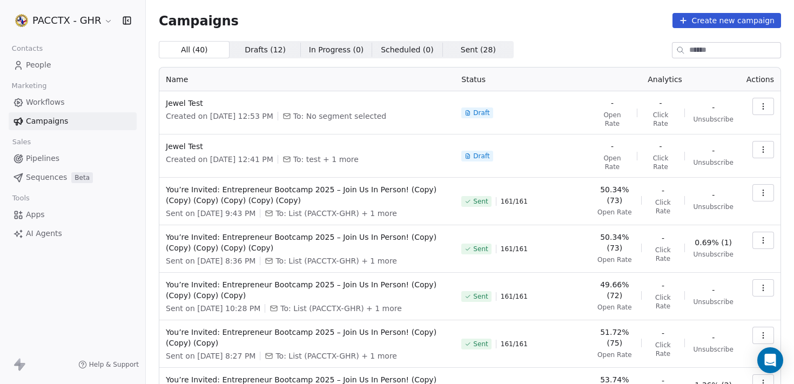
click at [759, 193] on icon "button" at bounding box center [763, 193] width 9 height 9
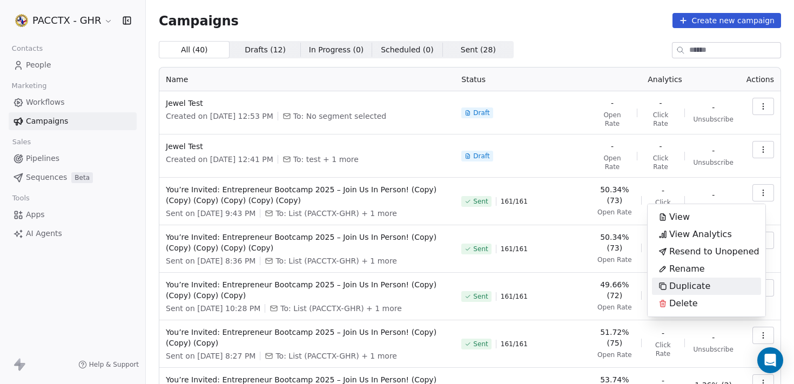
click at [693, 283] on span "Duplicate" at bounding box center [690, 286] width 41 height 13
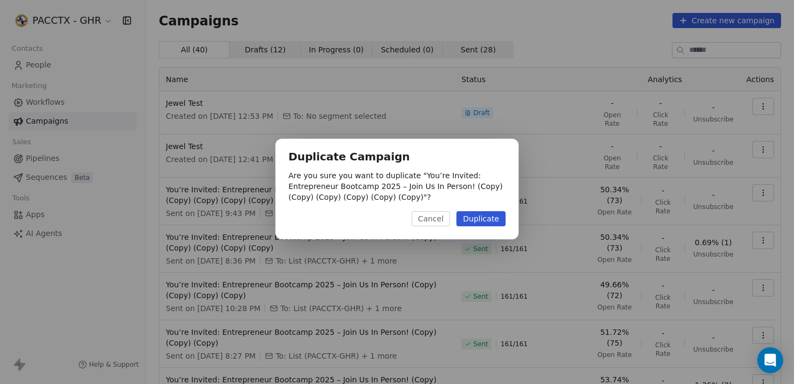
click at [476, 222] on button "Duplicate" at bounding box center [481, 218] width 49 height 15
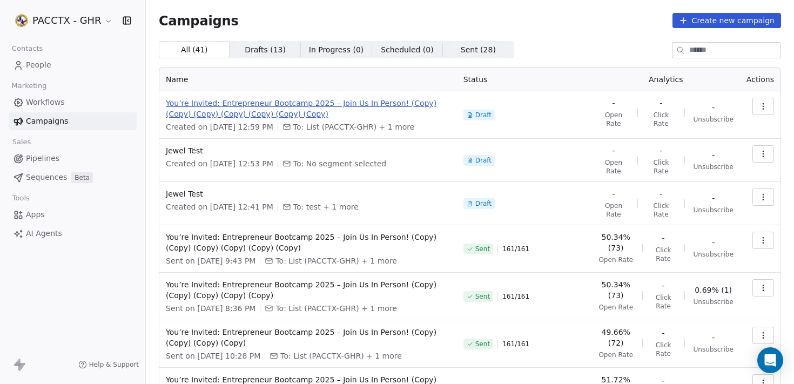
click at [223, 107] on span "You’re Invited: Entrepreneur Bootcamp 2025 – Join Us In Person! (Copy) (Copy) (…" at bounding box center [308, 109] width 285 height 22
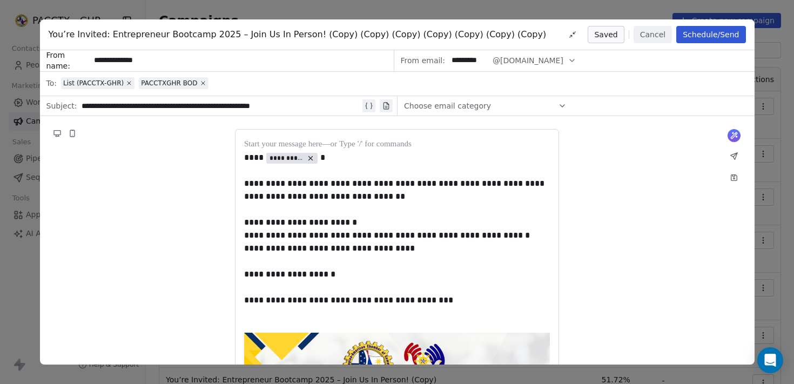
click at [150, 103] on div "**********" at bounding box center [221, 105] width 279 height 13
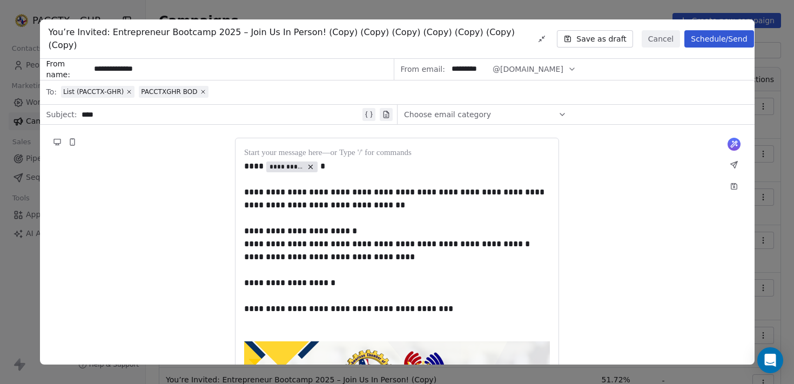
click at [217, 82] on div "List (PACCTX-GHR) PACCTXGHR BOD" at bounding box center [404, 92] width 687 height 24
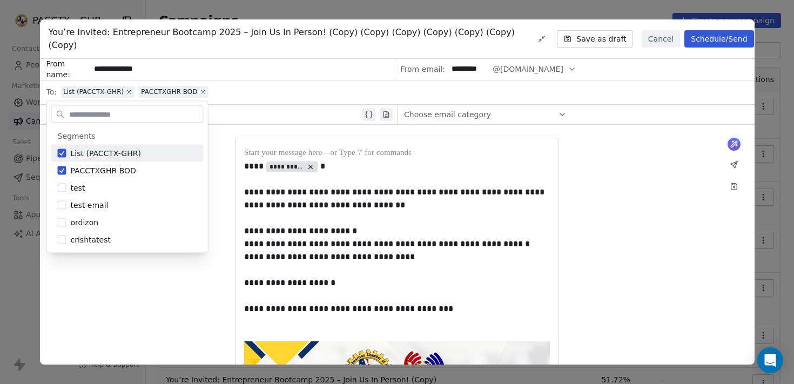
click at [203, 89] on icon at bounding box center [203, 92] width 6 height 6
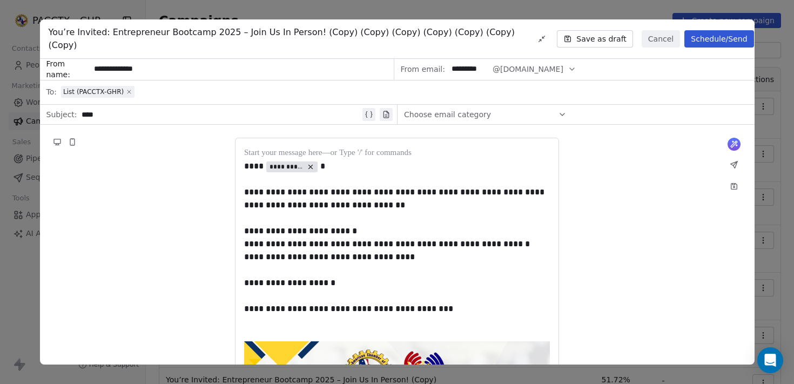
click at [129, 90] on icon at bounding box center [129, 91] width 3 height 3
click at [163, 88] on div "Select a segment" at bounding box center [404, 92] width 687 height 24
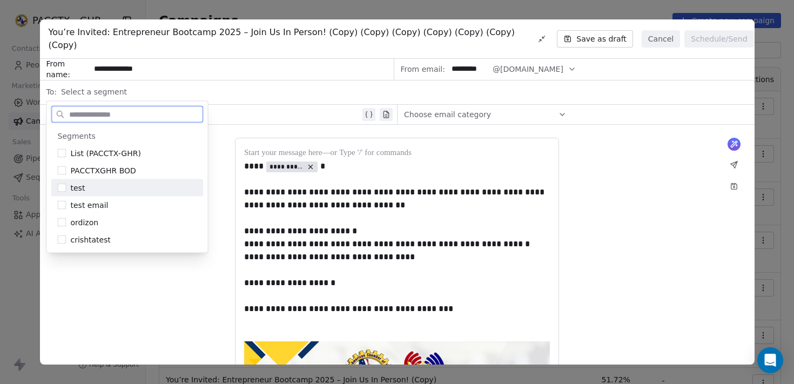
click at [658, 33] on button "Cancel" at bounding box center [661, 38] width 38 height 17
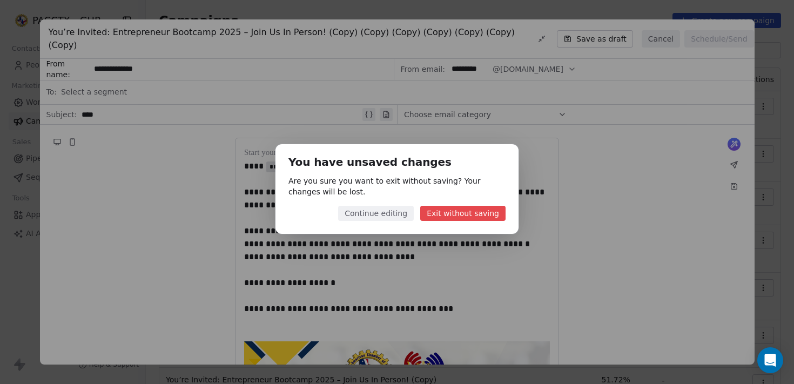
click at [405, 214] on button "Continue editing" at bounding box center [376, 213] width 76 height 15
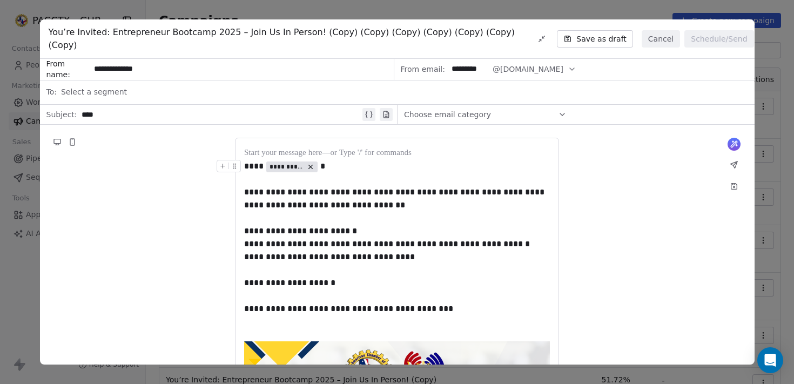
click at [609, 36] on button "Save as draft" at bounding box center [595, 38] width 76 height 17
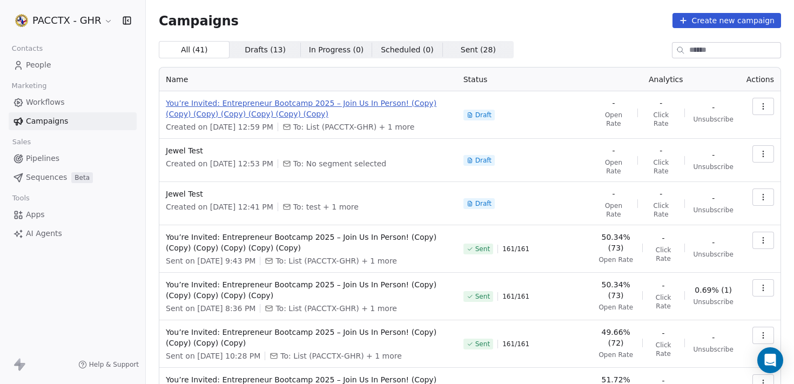
click at [337, 116] on span "You’re Invited: Entrepreneur Bootcamp 2025 – Join Us In Person! (Copy) (Copy) (…" at bounding box center [308, 109] width 285 height 22
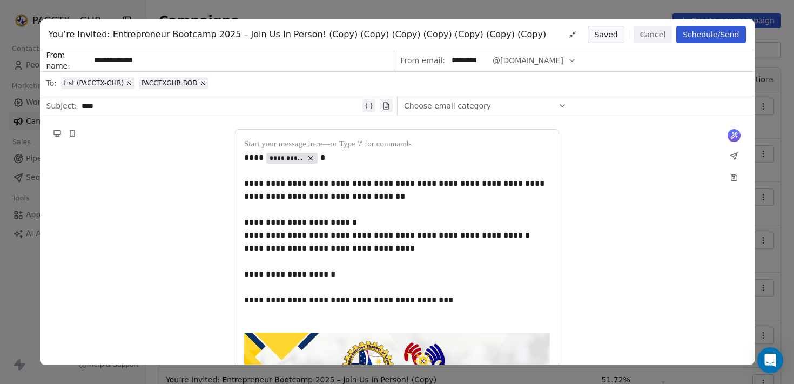
click at [162, 103] on div "****" at bounding box center [221, 105] width 279 height 13
click at [235, 89] on div "List (PACCTX-GHR) PACCTXGHR BOD" at bounding box center [404, 83] width 687 height 24
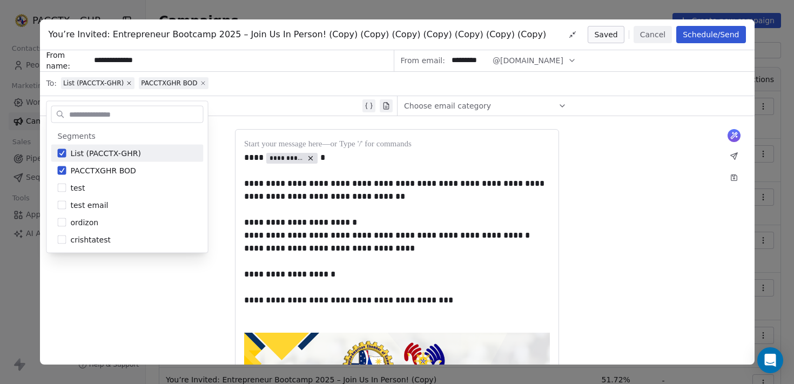
click at [203, 84] on icon at bounding box center [203, 83] width 3 height 3
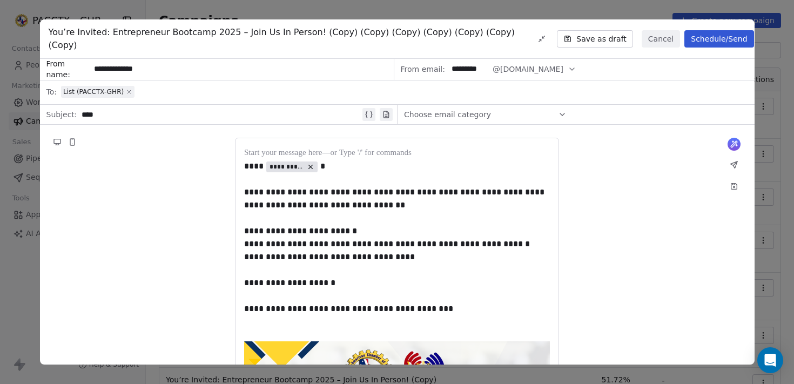
click at [130, 90] on icon at bounding box center [129, 91] width 3 height 3
click at [132, 83] on div "Select a segment" at bounding box center [404, 92] width 687 height 24
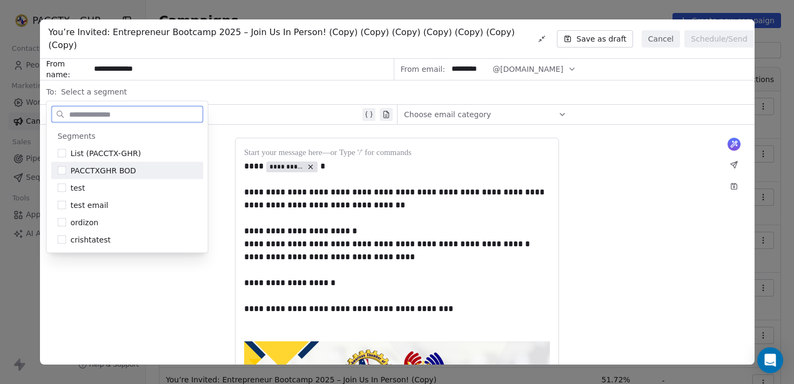
click at [659, 34] on button "Cancel" at bounding box center [661, 38] width 38 height 17
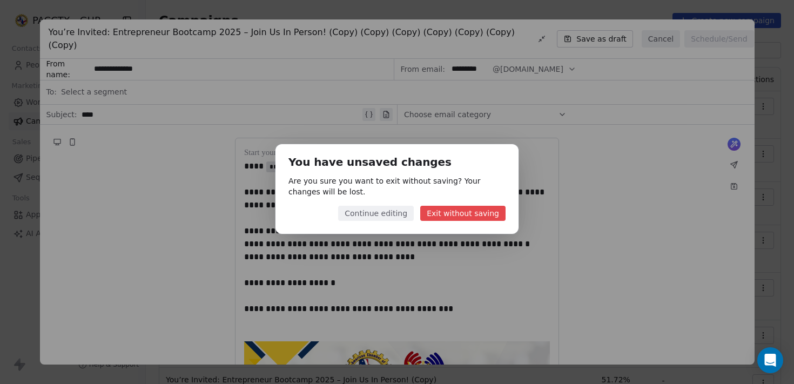
click at [472, 209] on button "Exit without saving" at bounding box center [462, 213] width 85 height 15
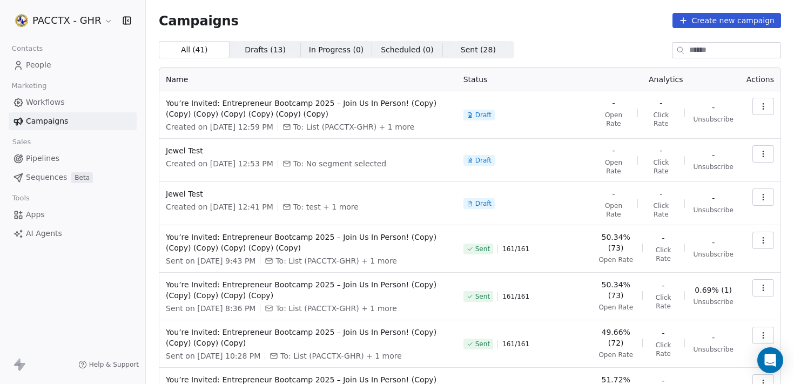
click at [57, 64] on link "People" at bounding box center [73, 65] width 128 height 18
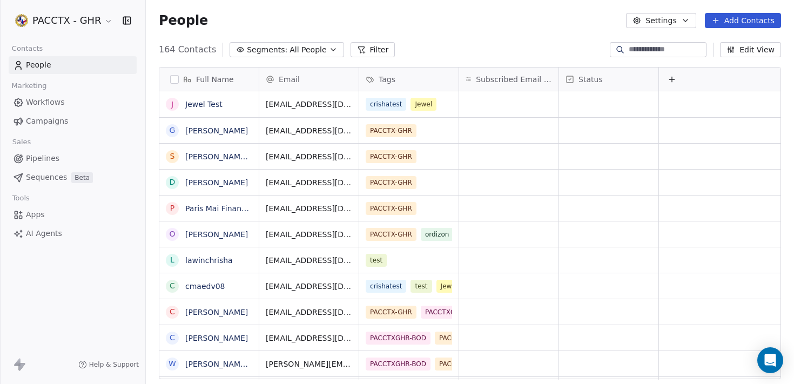
scroll to position [330, 640]
click at [312, 52] on span "All People" at bounding box center [308, 49] width 37 height 11
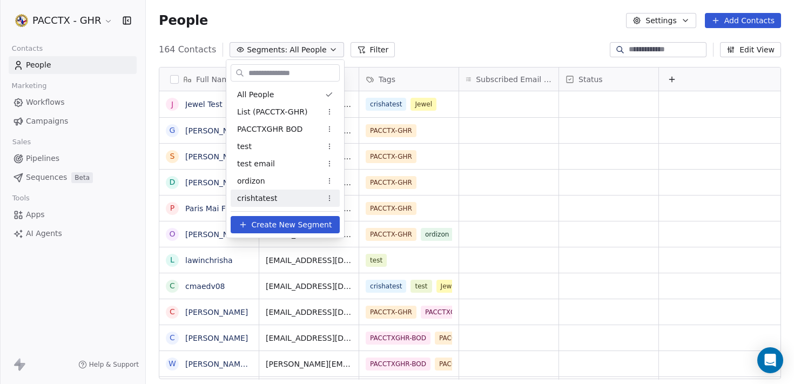
click at [272, 224] on span "Create New Segment" at bounding box center [292, 224] width 81 height 11
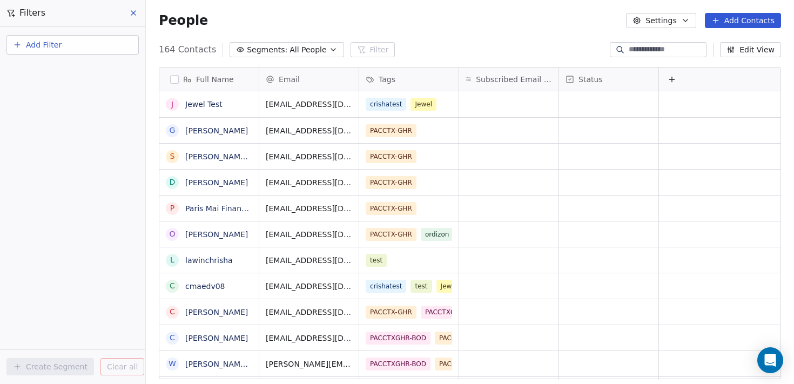
click at [76, 44] on button "Add Filter" at bounding box center [72, 44] width 132 height 19
click at [65, 72] on span "Contact properties" at bounding box center [53, 70] width 70 height 11
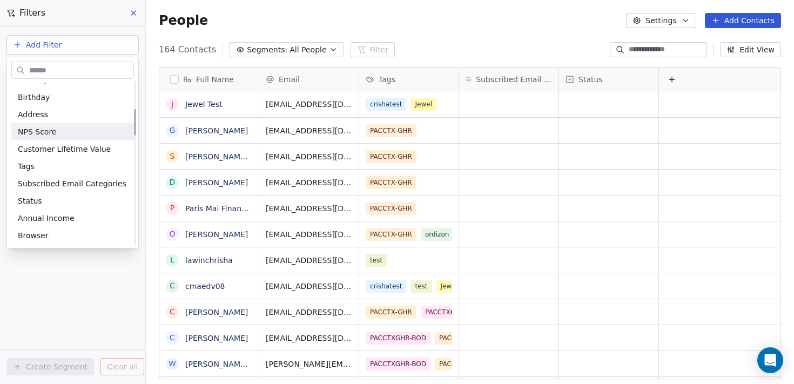
scroll to position [170, 0]
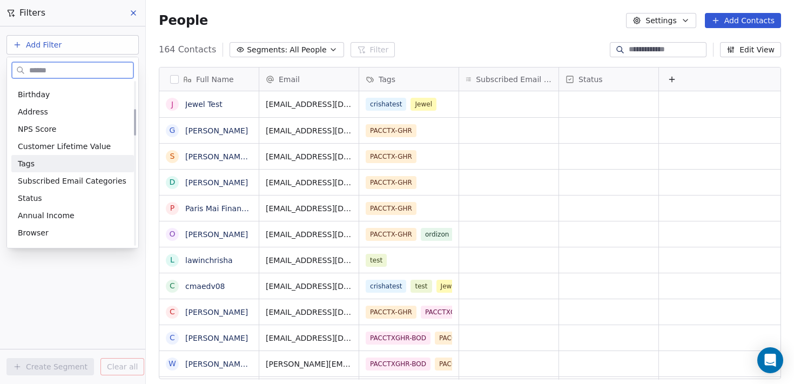
click at [37, 163] on div "Tags" at bounding box center [73, 163] width 110 height 11
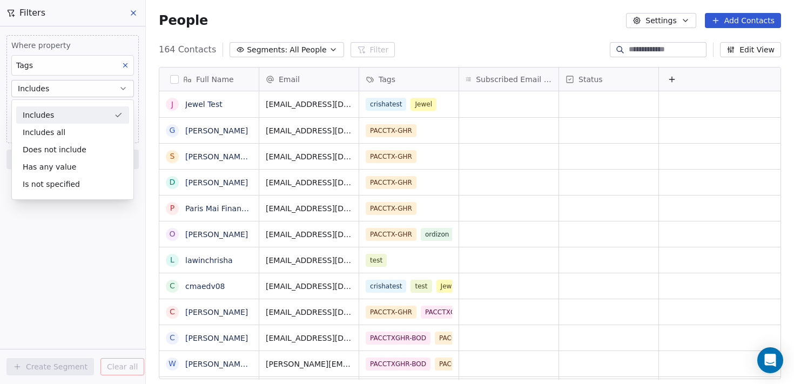
click at [62, 117] on div "Includes" at bounding box center [72, 114] width 113 height 17
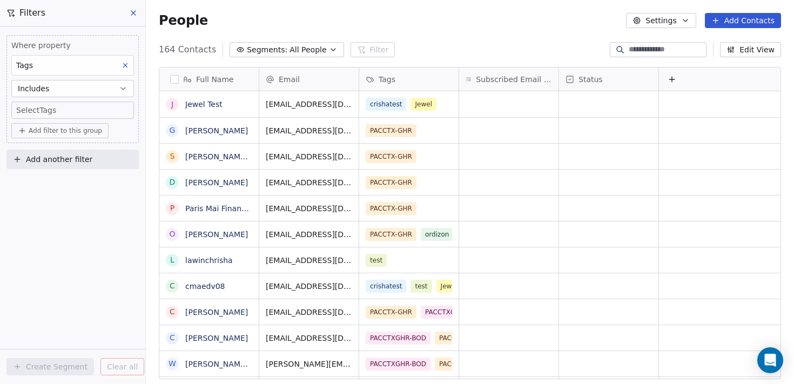
click at [80, 113] on body "PACCTX - GHR Contacts People Marketing Workflows Campaigns Sales Pipelines Sequ…" at bounding box center [397, 192] width 794 height 384
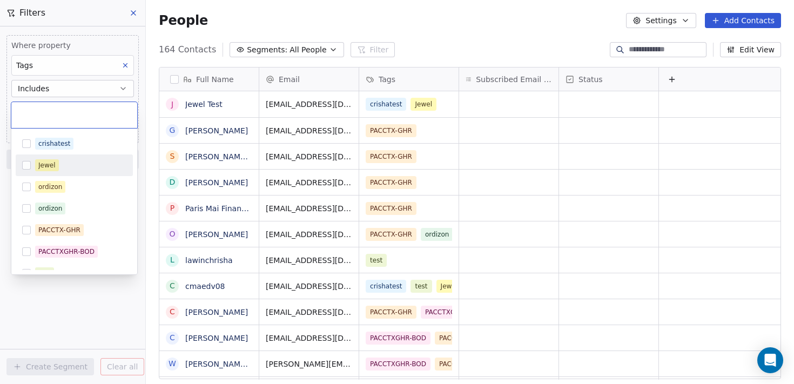
click at [77, 165] on div "Jewel" at bounding box center [80, 165] width 91 height 12
click at [37, 280] on html "PACCTX - GHR Contacts People Marketing Workflows Campaigns Sales Pipelines Sequ…" at bounding box center [397, 192] width 794 height 384
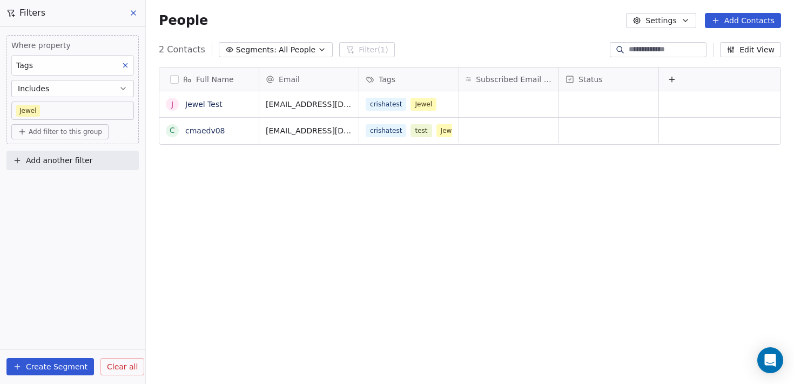
scroll to position [330, 640]
click at [71, 163] on span "Add another filter" at bounding box center [59, 160] width 66 height 11
click at [99, 316] on html "PACCTX - GHR Contacts People Marketing Workflows Campaigns Sales Pipelines Sequ…" at bounding box center [397, 192] width 794 height 384
click at [70, 371] on button "Create Segment" at bounding box center [50, 366] width 88 height 17
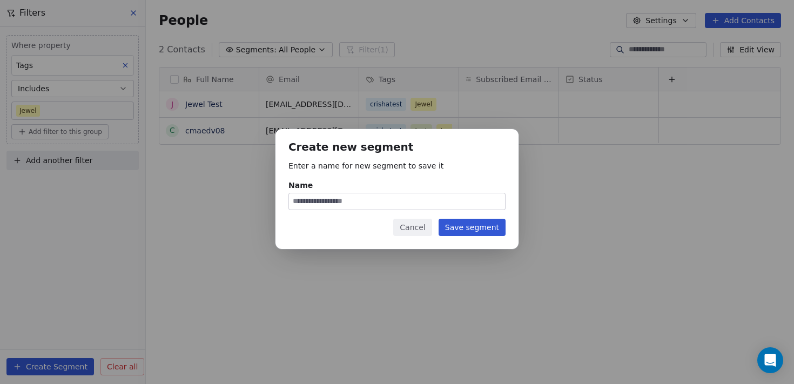
click at [400, 200] on input "Name" at bounding box center [397, 201] width 216 height 16
type input "**********"
click at [477, 227] on button "Save segment" at bounding box center [472, 227] width 67 height 17
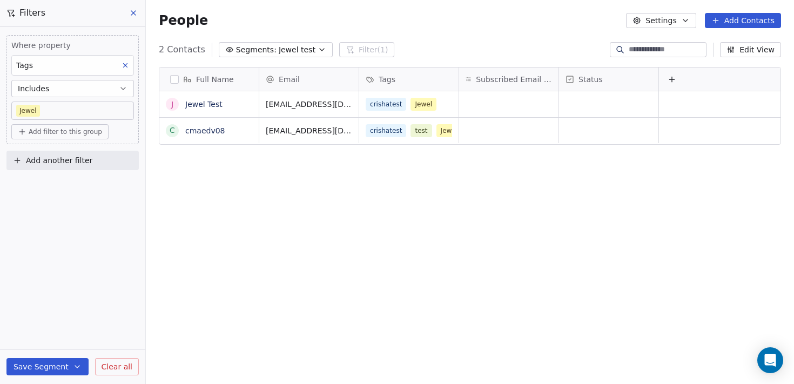
click at [135, 15] on icon at bounding box center [133, 13] width 9 height 9
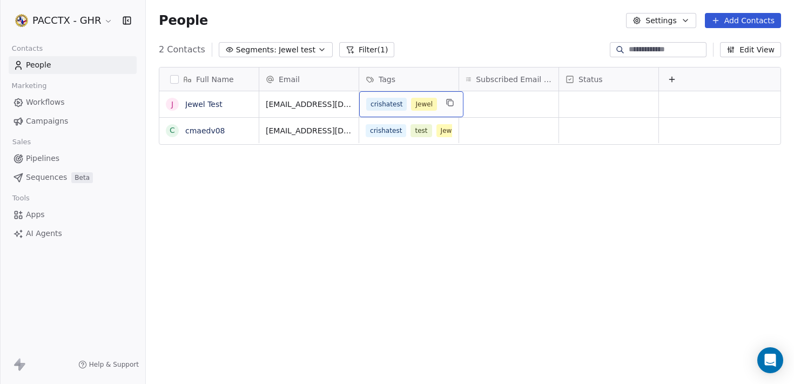
click at [441, 104] on div "crishatest Jewel" at bounding box center [411, 104] width 104 height 26
click at [437, 104] on span "Jewel" at bounding box center [424, 104] width 26 height 13
click at [438, 110] on div "crishatest Jewel" at bounding box center [411, 104] width 104 height 26
click at [442, 63] on div "Full Name J Jewel Test c cmaedv08 Email Tags Subscribed Email Categories Status…" at bounding box center [470, 227] width 648 height 338
click at [70, 71] on link "People" at bounding box center [73, 65] width 128 height 18
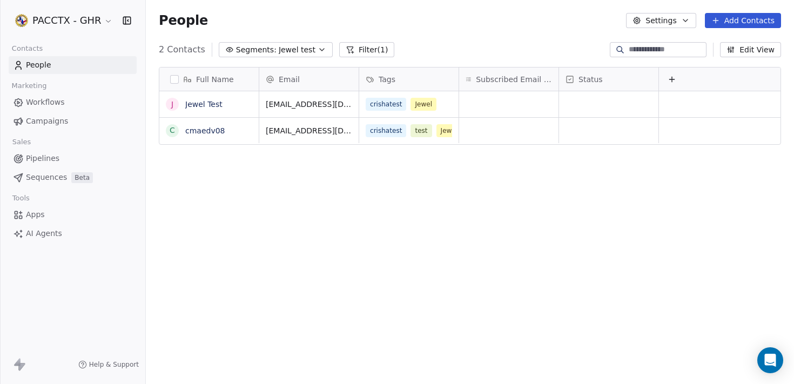
click at [304, 51] on span "Jewel test" at bounding box center [297, 49] width 37 height 11
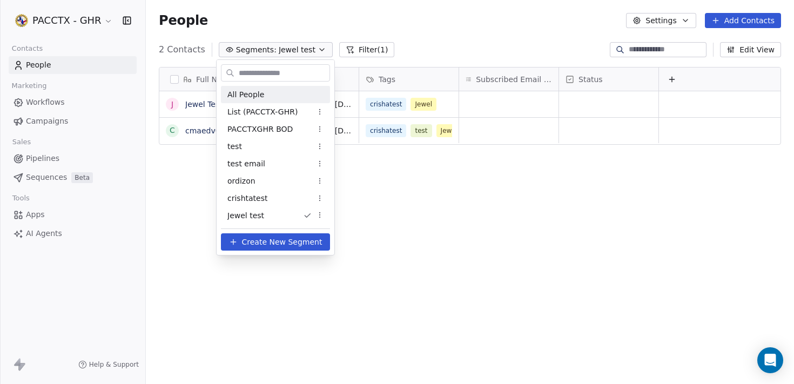
click at [261, 94] on span "All People" at bounding box center [245, 94] width 37 height 11
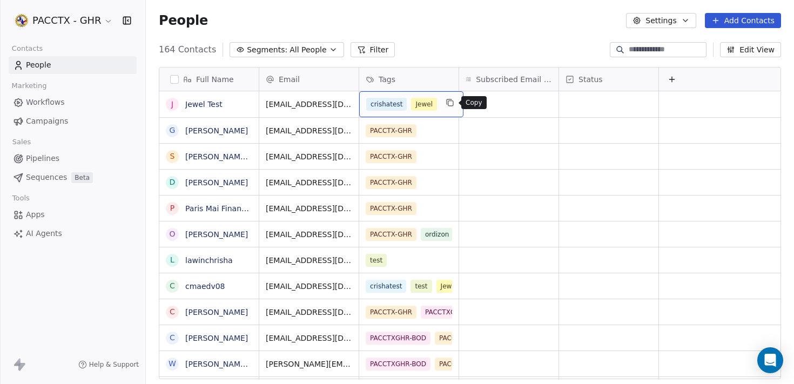
click at [441, 108] on div "crishatest Jewel" at bounding box center [411, 104] width 104 height 26
click at [438, 106] on div "crishatest Jewel" at bounding box center [411, 104] width 104 height 26
click at [437, 102] on span "Jewel" at bounding box center [424, 104] width 26 height 13
click at [407, 97] on div "crishatest Jewel" at bounding box center [411, 104] width 104 height 26
click at [407, 113] on div "crishatest Jewel" at bounding box center [411, 104] width 104 height 26
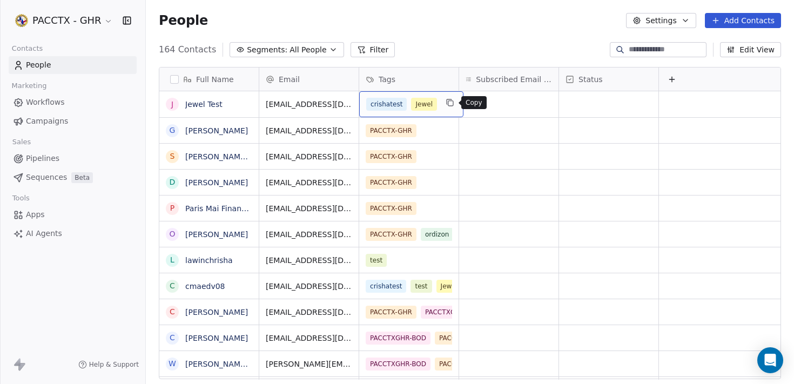
click at [451, 107] on button "grid" at bounding box center [450, 102] width 13 height 13
click at [439, 103] on div "crishatest Jewel" at bounding box center [411, 104] width 104 height 26
click at [431, 43] on div "164 Contacts Segments: All People Filter Edit View" at bounding box center [470, 49] width 648 height 17
click at [412, 95] on div "crishatest Jewel" at bounding box center [411, 104] width 104 height 26
click at [438, 111] on div "crishatest Jewel" at bounding box center [411, 104] width 104 height 26
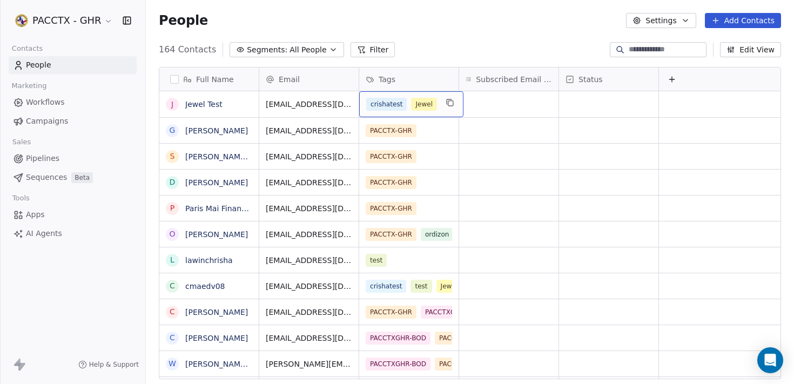
click at [373, 53] on button "Filter" at bounding box center [373, 49] width 45 height 15
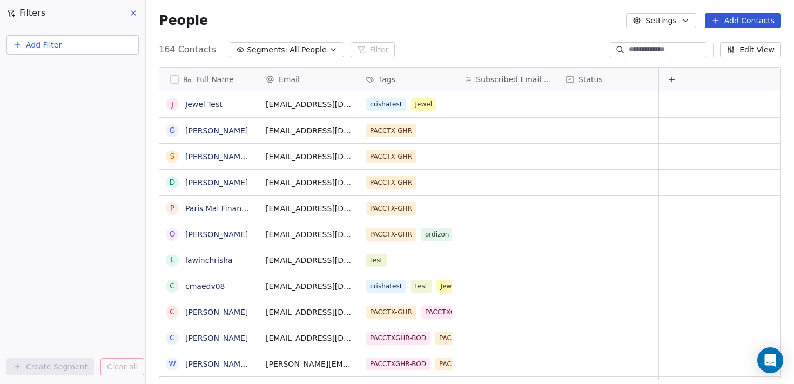
click at [324, 44] on button "Segments: All People" at bounding box center [287, 49] width 114 height 15
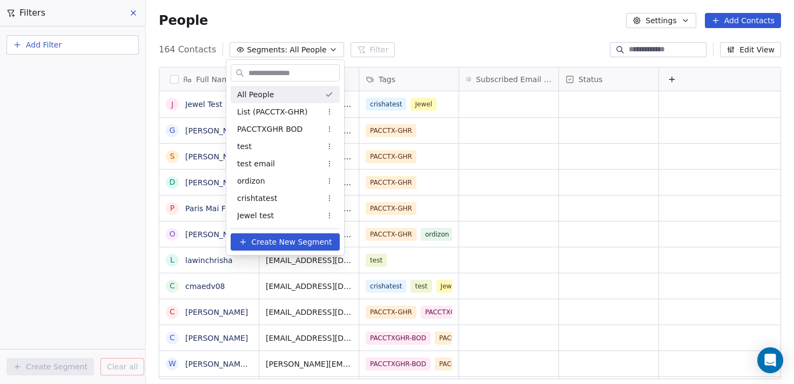
click at [419, 44] on html "PACCTX - GHR Contacts People Marketing Workflows Campaigns Sales Pipelines Sequ…" at bounding box center [397, 192] width 794 height 384
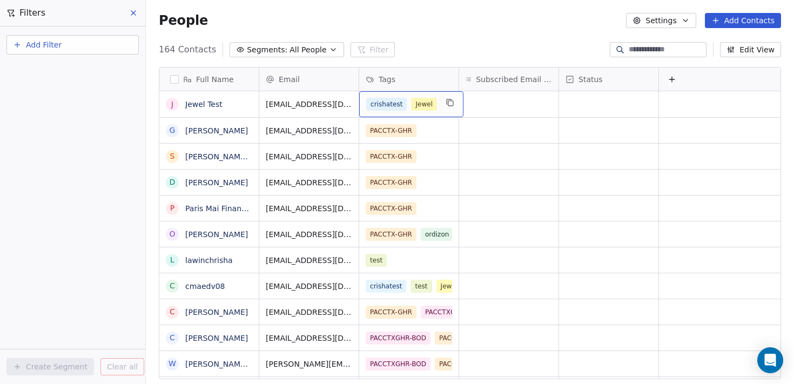
click at [442, 109] on div "crishatest Jewel" at bounding box center [411, 104] width 104 height 26
click at [587, 50] on div "164 Contacts Segments: All People Filter Edit View" at bounding box center [470, 49] width 648 height 17
click at [132, 10] on icon at bounding box center [133, 13] width 9 height 9
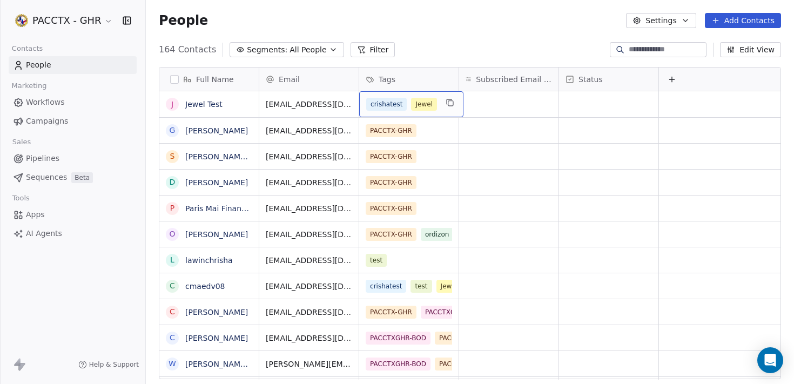
click at [400, 94] on div "crishatest Jewel" at bounding box center [411, 104] width 104 height 26
click at [376, 112] on div "crishatest Jewel" at bounding box center [411, 104] width 104 height 26
click at [437, 112] on div "crishatest Jewel" at bounding box center [411, 104] width 104 height 26
click at [360, 53] on button "Filter" at bounding box center [373, 49] width 45 height 15
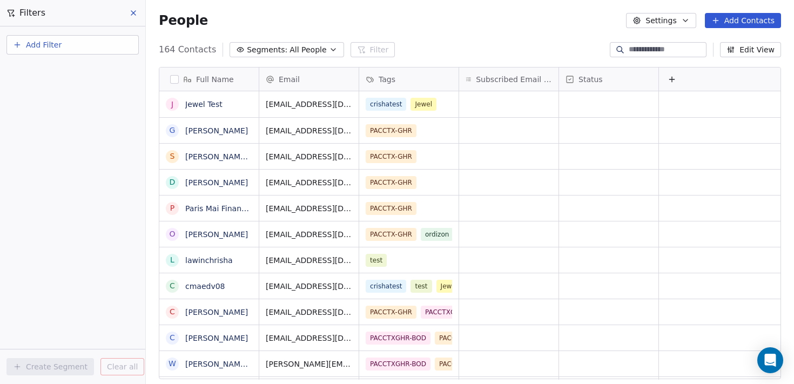
click at [70, 42] on button "Add Filter" at bounding box center [72, 44] width 132 height 19
click at [89, 72] on div "Contact properties" at bounding box center [73, 70] width 110 height 11
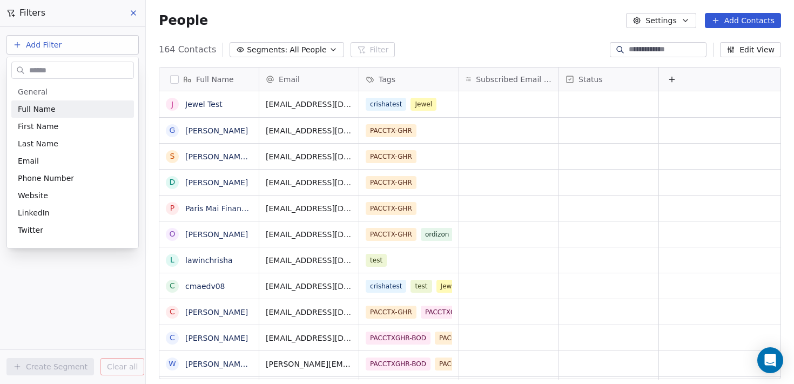
click at [132, 17] on html "PACCTX - GHR Contacts People Marketing Workflows Campaigns Sales Pipelines Sequ…" at bounding box center [397, 192] width 794 height 384
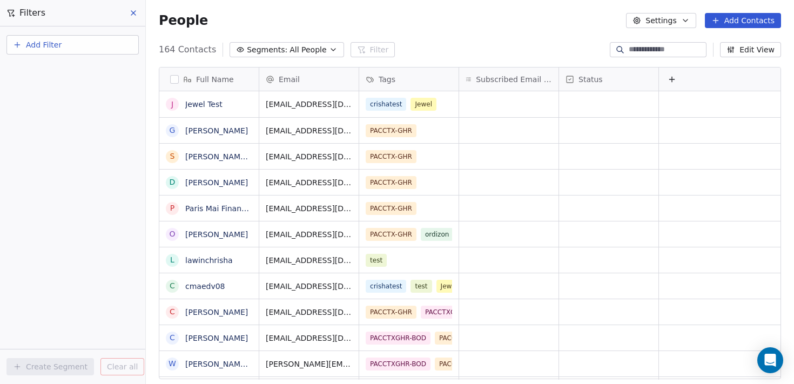
click at [132, 9] on icon at bounding box center [133, 13] width 9 height 9
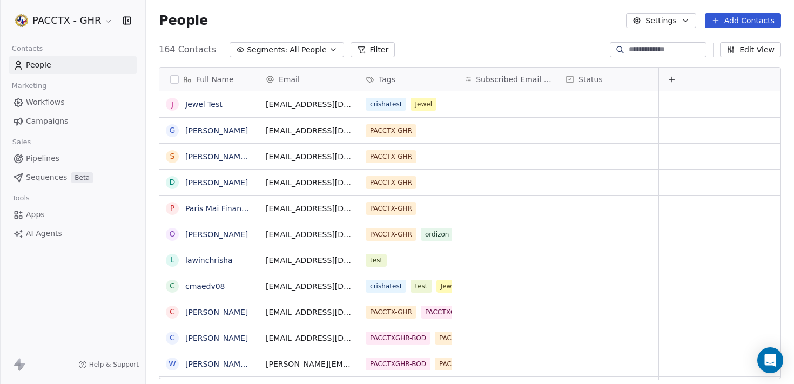
click at [279, 54] on span "Segments:" at bounding box center [267, 49] width 41 height 11
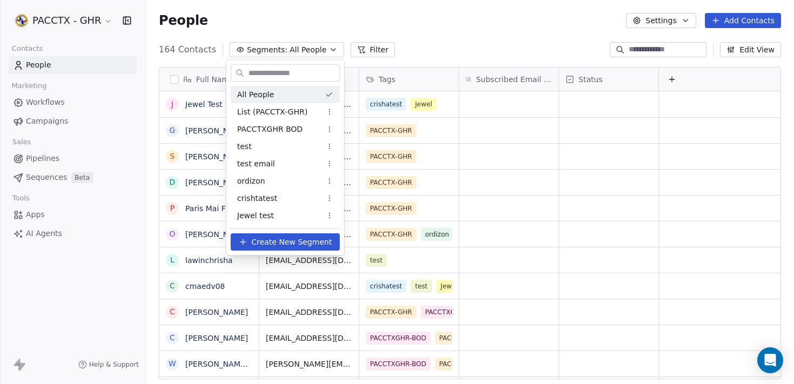
click at [391, 35] on html "PACCTX - GHR Contacts People Marketing Workflows Campaigns Sales Pipelines Sequ…" at bounding box center [397, 192] width 794 height 384
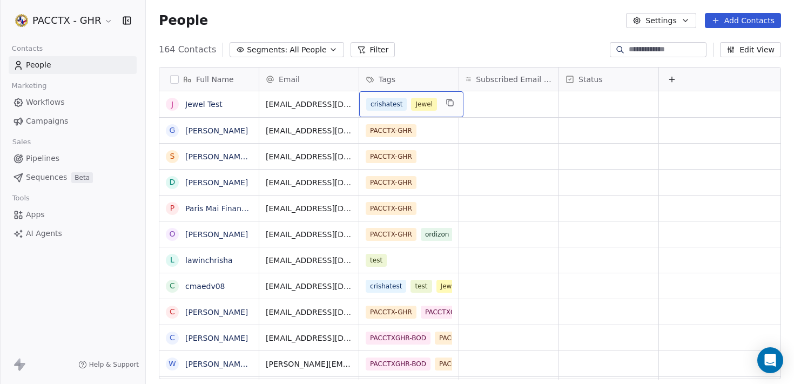
click at [405, 93] on div "crishatest Jewel" at bounding box center [411, 104] width 104 height 26
click at [409, 110] on div "crishatest Jewel" at bounding box center [401, 104] width 71 height 13
click at [422, 37] on div "People Settings Add Contacts" at bounding box center [470, 20] width 648 height 41
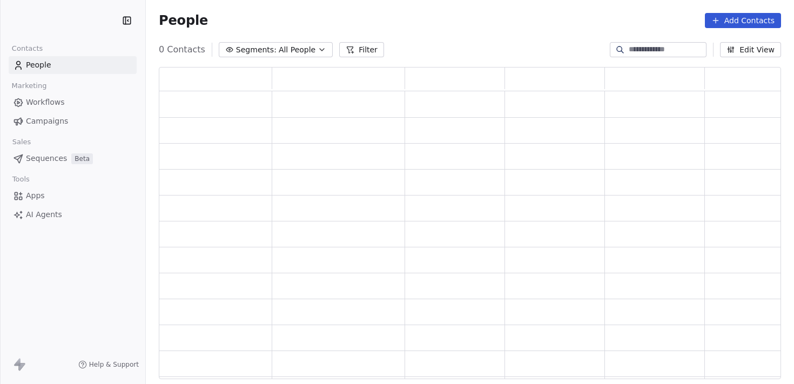
scroll to position [304, 614]
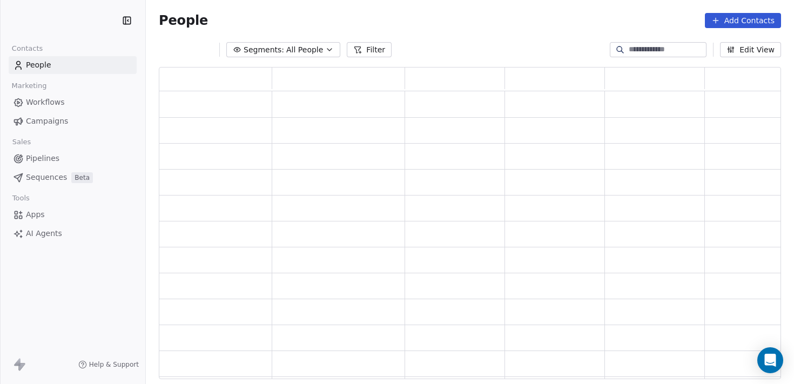
click at [431, 103] on div "grid" at bounding box center [455, 104] width 91 height 17
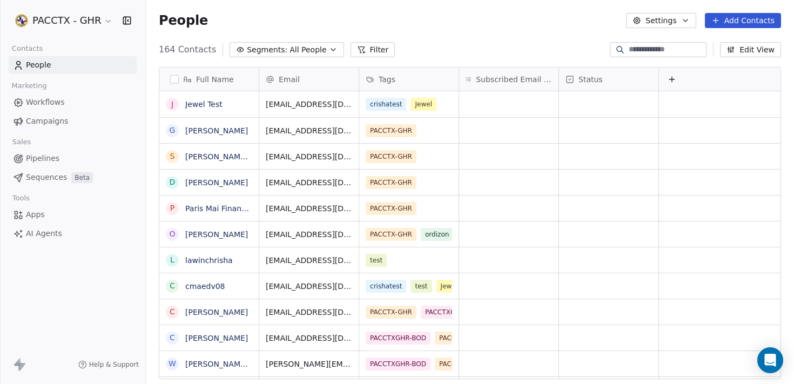
scroll to position [330, 640]
click at [437, 111] on div "crishatest Jewel" at bounding box center [411, 104] width 104 height 26
click at [410, 258] on div "test" at bounding box center [399, 260] width 66 height 13
click at [389, 258] on div "test" at bounding box center [399, 260] width 66 height 13
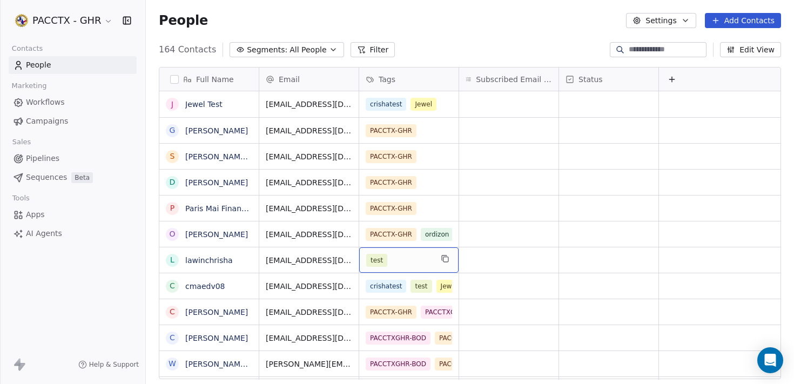
click at [383, 259] on span "test" at bounding box center [376, 260] width 21 height 13
click at [376, 260] on span "test" at bounding box center [376, 260] width 21 height 13
click at [395, 106] on span "crishatest" at bounding box center [386, 104] width 41 height 13
click at [362, 75] on div "Tags" at bounding box center [408, 79] width 99 height 23
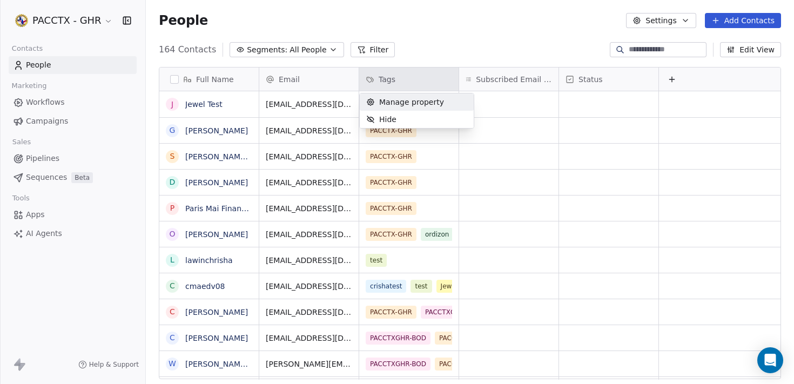
click at [370, 77] on html "PACCTX - GHR Contacts People Marketing Workflows Campaigns Sales Pipelines Sequ…" at bounding box center [397, 192] width 794 height 384
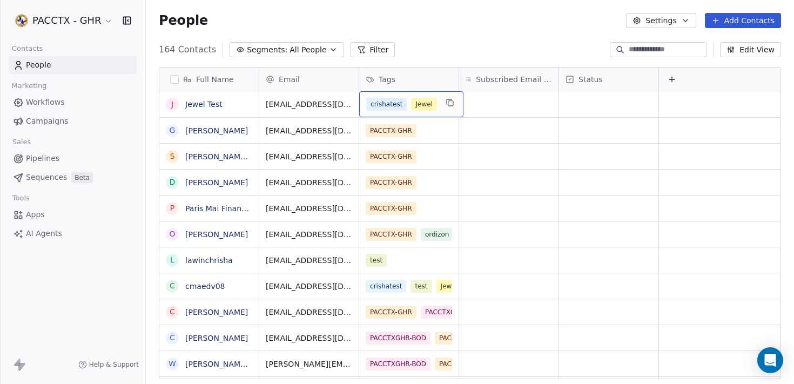
click at [365, 104] on div "crishatest Jewel" at bounding box center [411, 104] width 104 height 26
click at [423, 106] on span "Jewel" at bounding box center [424, 104] width 26 height 13
click at [684, 18] on icon "button" at bounding box center [685, 20] width 9 height 9
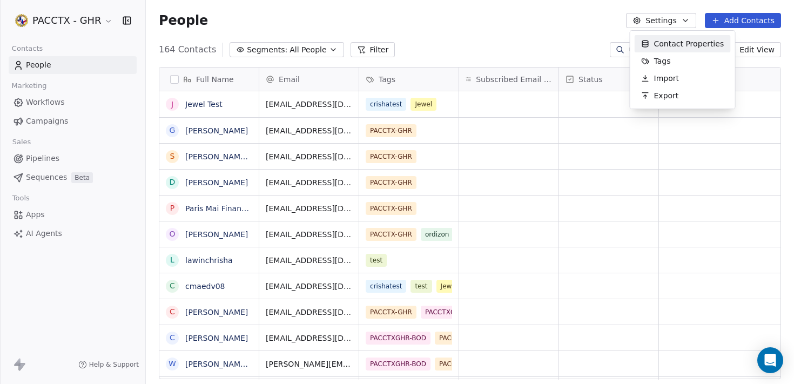
click at [684, 17] on html "PACCTX - GHR Contacts People Marketing Workflows Campaigns Sales Pipelines Sequ…" at bounding box center [397, 192] width 794 height 384
click at [684, 17] on icon "button" at bounding box center [685, 20] width 9 height 9
click at [58, 102] on html "PACCTX - GHR Contacts People Marketing Workflows Campaigns Sales Pipelines Sequ…" at bounding box center [397, 192] width 794 height 384
click at [58, 115] on link "Campaigns" at bounding box center [73, 121] width 128 height 18
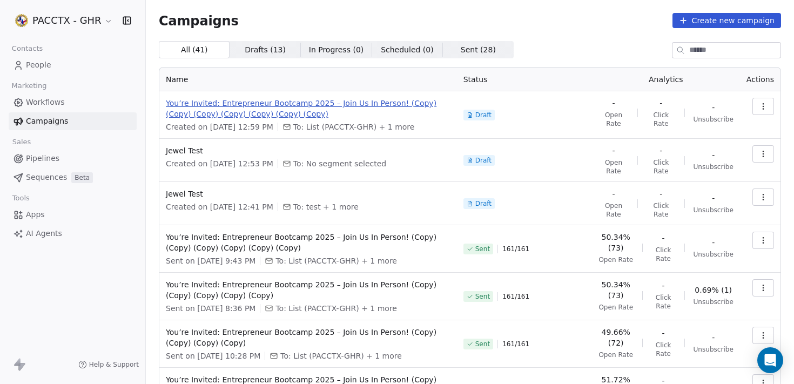
click at [359, 105] on span "You’re Invited: Entrepreneur Bootcamp 2025 – Join Us In Person! (Copy) (Copy) (…" at bounding box center [308, 109] width 285 height 22
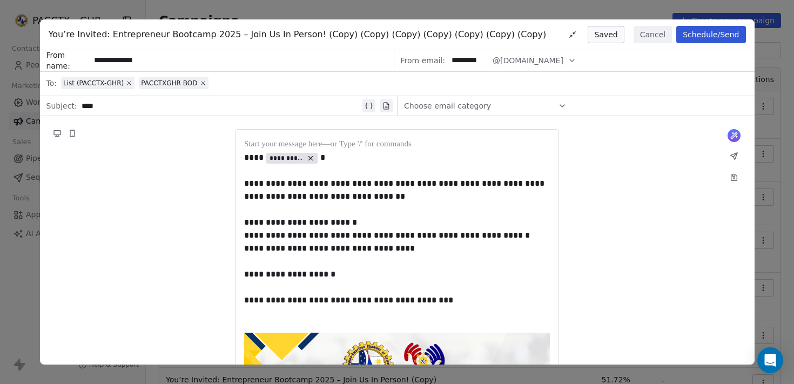
click at [129, 104] on div "****" at bounding box center [221, 105] width 279 height 13
click at [248, 75] on div "List (PACCTX-GHR) PACCTXGHR BOD" at bounding box center [404, 83] width 687 height 24
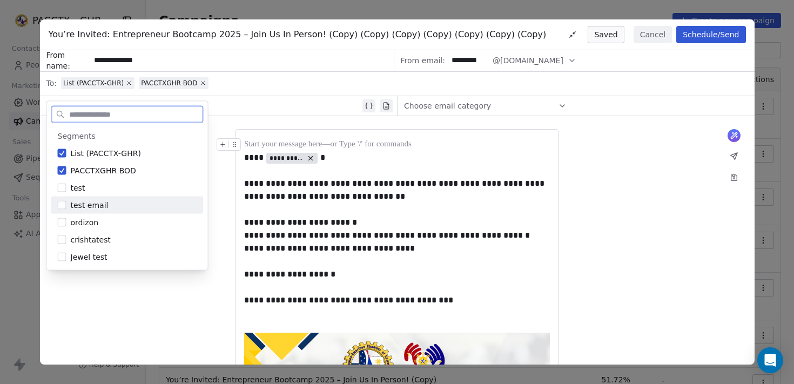
click at [641, 35] on button "Cancel" at bounding box center [653, 34] width 38 height 17
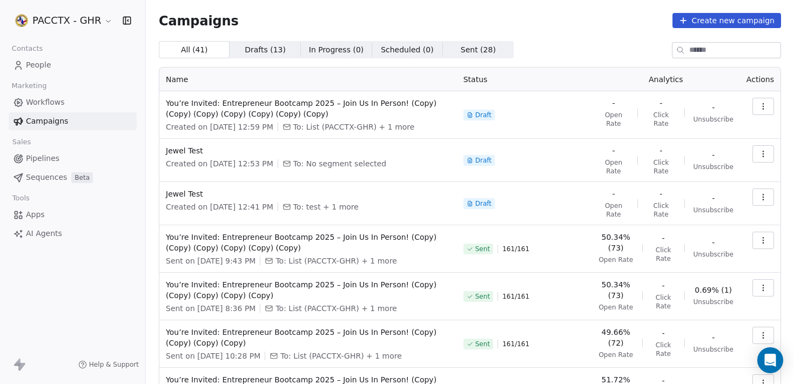
click at [40, 63] on span "People" at bounding box center [38, 64] width 25 height 11
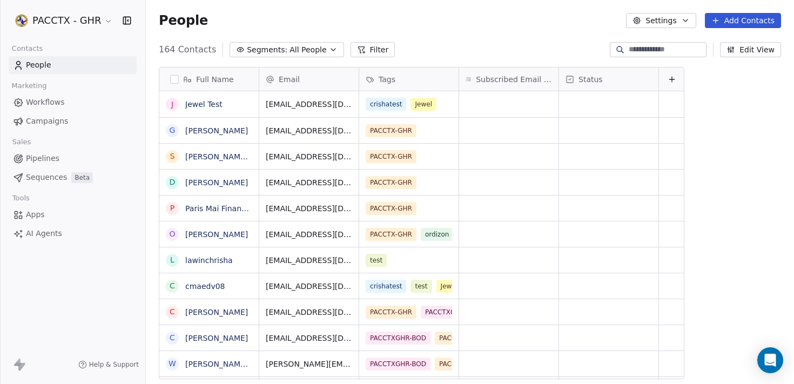
scroll to position [330, 640]
click at [429, 107] on span "Jewel" at bounding box center [424, 104] width 26 height 13
click at [439, 106] on div "crishatest Jewel" at bounding box center [411, 104] width 104 height 26
click at [418, 103] on span "Jewel" at bounding box center [424, 104] width 26 height 13
click at [407, 103] on div "crishatest Jewel" at bounding box center [401, 104] width 71 height 13
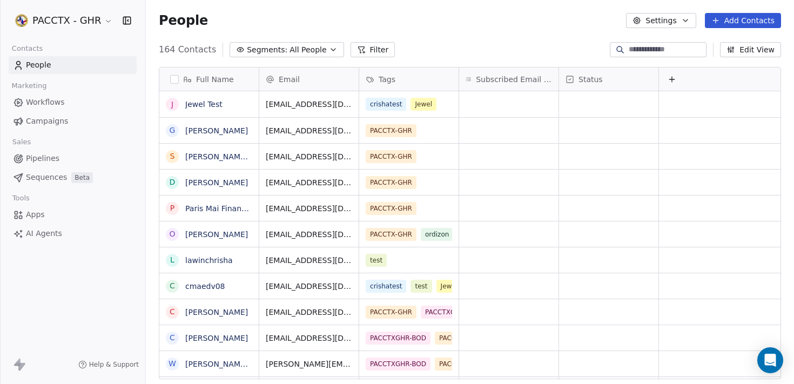
click at [71, 125] on link "Campaigns" at bounding box center [73, 121] width 128 height 18
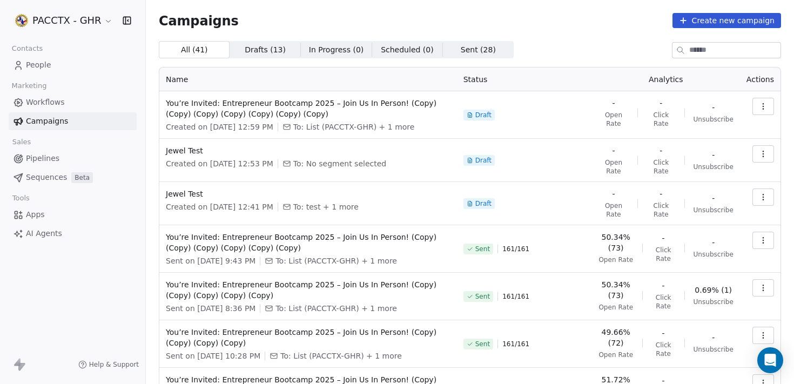
click at [67, 71] on link "People" at bounding box center [73, 65] width 128 height 18
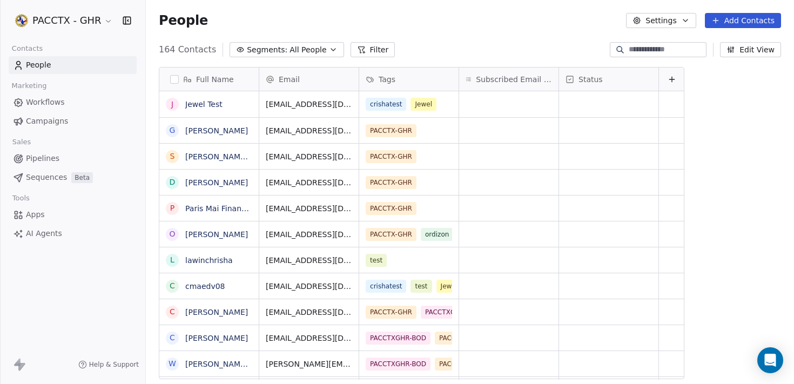
scroll to position [330, 640]
click at [437, 97] on div "crishatest Jewel" at bounding box center [411, 104] width 104 height 26
click at [441, 104] on div "crishatest Jewel" at bounding box center [411, 104] width 104 height 26
click at [44, 123] on span "Campaigns" at bounding box center [47, 121] width 42 height 11
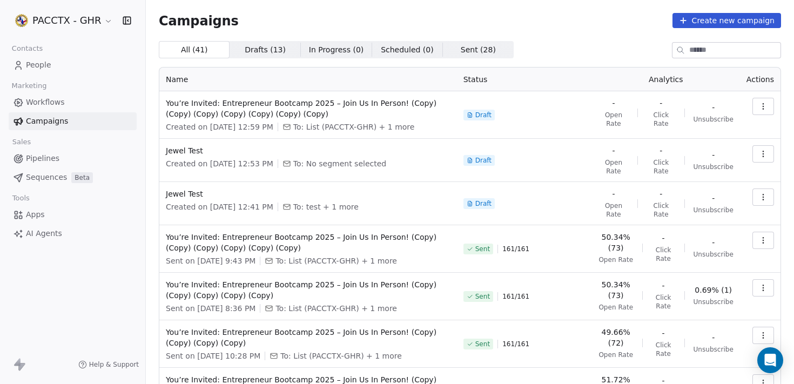
click at [759, 105] on icon "button" at bounding box center [763, 106] width 9 height 9
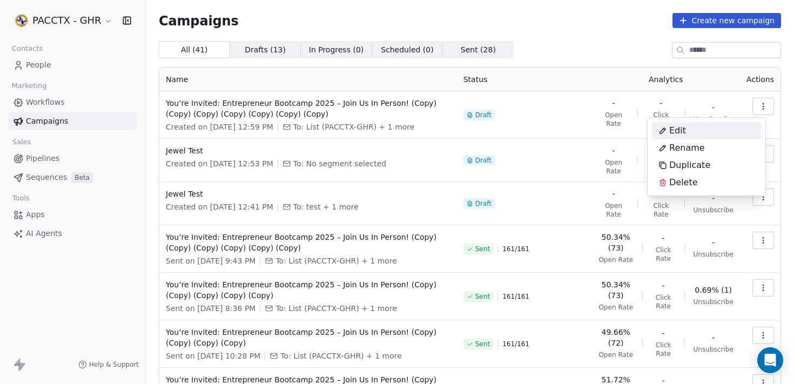
click at [353, 111] on html "PACCTX - GHR Contacts People Marketing Workflows Campaigns Sales Pipelines Sequ…" at bounding box center [397, 192] width 794 height 384
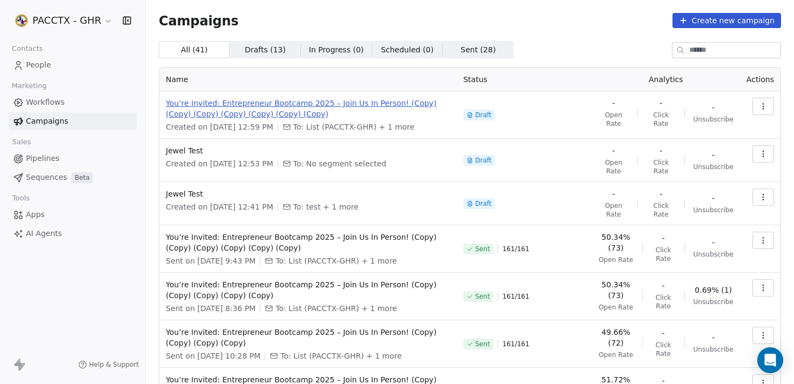
click at [327, 109] on span "You’re Invited: Entrepreneur Bootcamp 2025 – Join Us In Person! (Copy) (Copy) (…" at bounding box center [308, 109] width 285 height 22
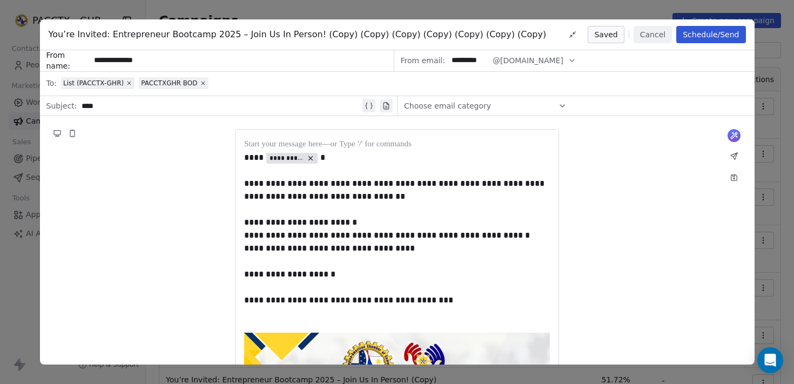
click at [257, 70] on input "**********" at bounding box center [241, 61] width 303 height 20
click at [205, 79] on div "PACCTXGHR BOD" at bounding box center [173, 83] width 65 height 9
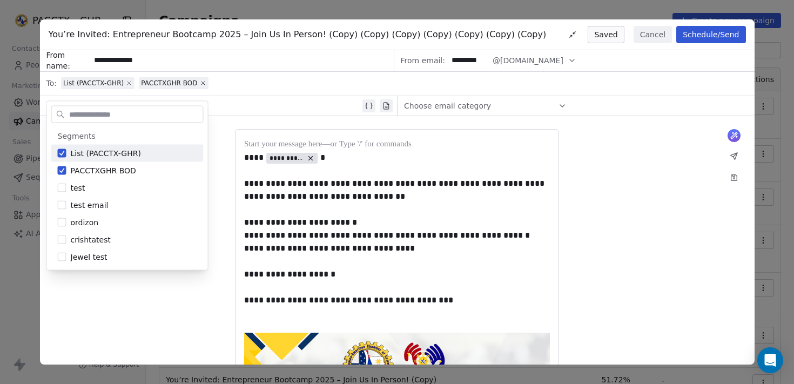
click at [131, 86] on icon at bounding box center [129, 83] width 6 height 6
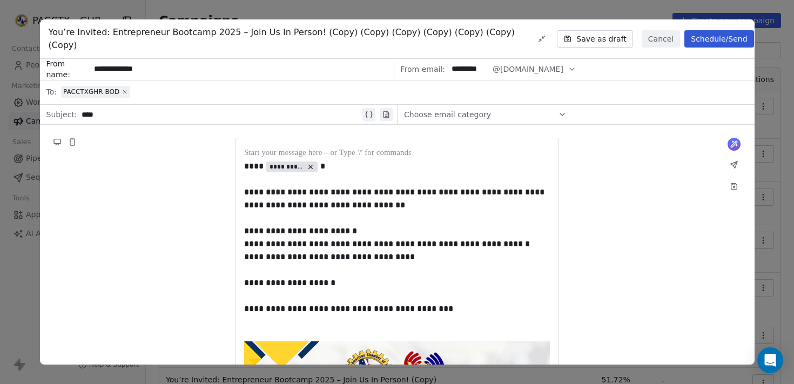
click at [123, 89] on icon at bounding box center [125, 92] width 6 height 6
click at [128, 83] on div "Select a segment" at bounding box center [404, 92] width 687 height 24
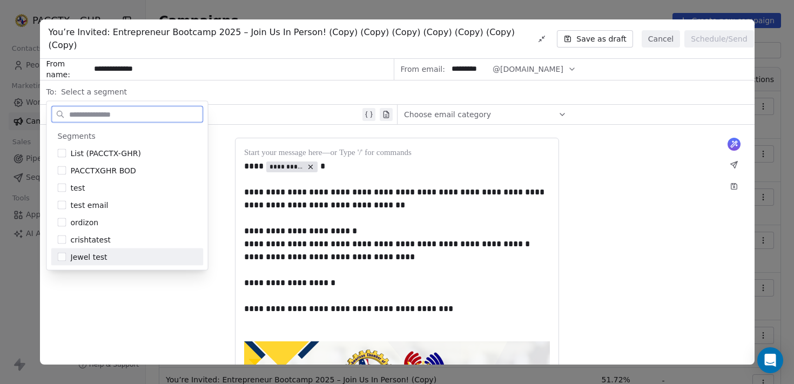
click at [93, 262] on div "Jewel test" at bounding box center [127, 257] width 152 height 17
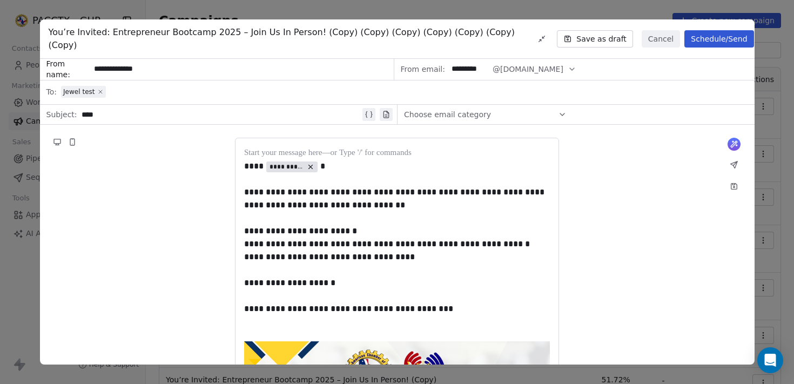
click at [99, 89] on icon at bounding box center [100, 92] width 6 height 6
click at [648, 35] on button "Cancel" at bounding box center [661, 38] width 38 height 17
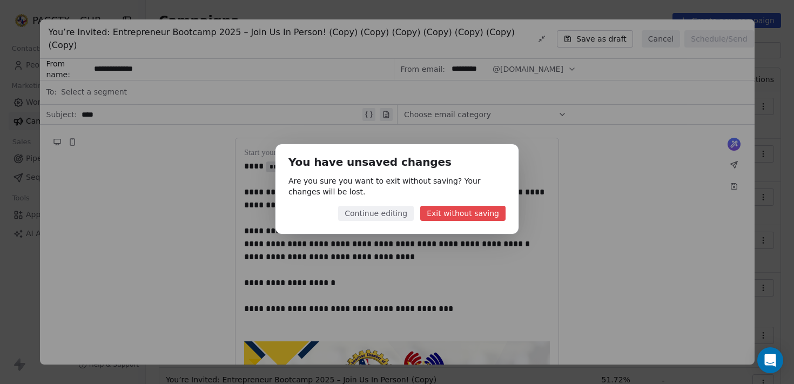
click at [463, 212] on button "Exit without saving" at bounding box center [462, 213] width 85 height 15
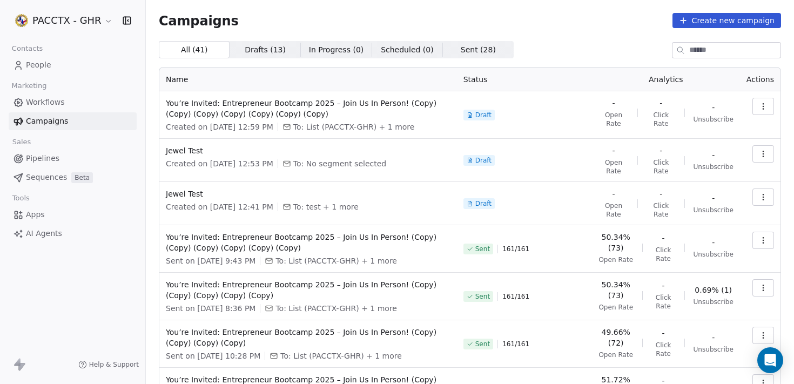
click at [50, 68] on span "People" at bounding box center [38, 64] width 25 height 11
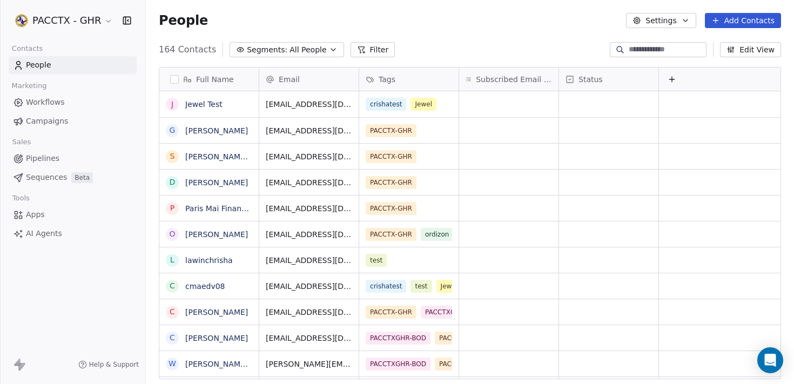
scroll to position [330, 640]
click at [439, 105] on div "crishatest Jewel" at bounding box center [411, 104] width 104 height 26
click at [439, 106] on div "crishatest Jewel" at bounding box center [411, 104] width 104 height 26
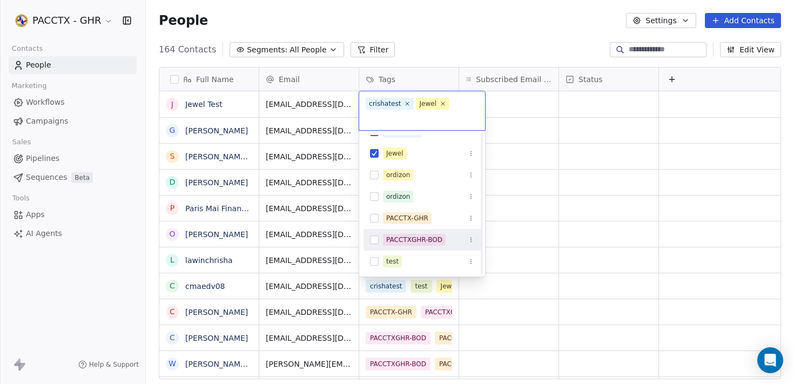
scroll to position [0, 0]
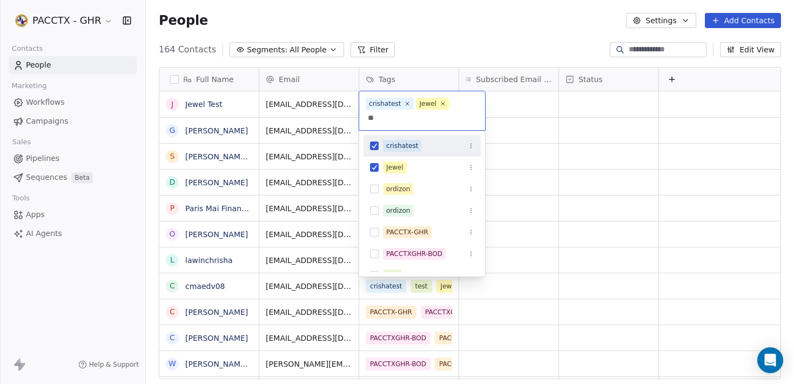
type input "*"
click at [305, 51] on html "PACCTX - GHR Contacts People Marketing Workflows Campaigns Sales Pipelines Sequ…" at bounding box center [397, 192] width 794 height 384
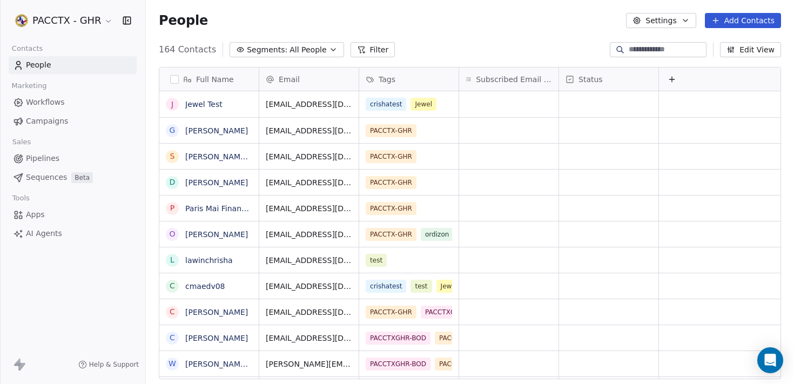
click at [305, 51] on span "All People" at bounding box center [308, 49] width 37 height 11
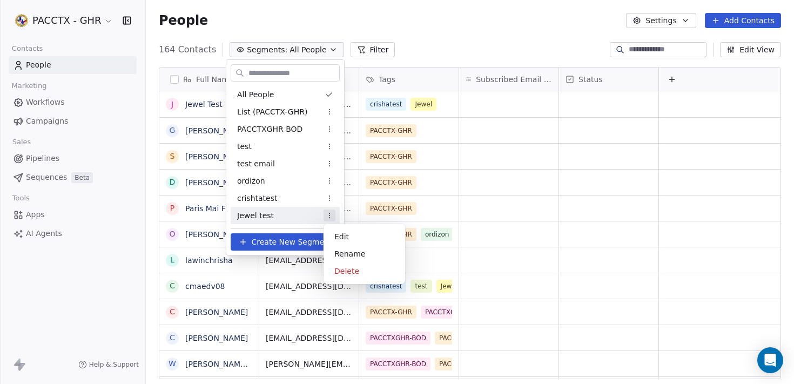
click at [332, 211] on html "PACCTX - GHR Contacts People Marketing Workflows Campaigns Sales Pipelines Sequ…" at bounding box center [397, 192] width 794 height 384
click at [293, 216] on html "PACCTX - GHR Contacts People Marketing Workflows Campaigns Sales Pipelines Sequ…" at bounding box center [397, 192] width 794 height 384
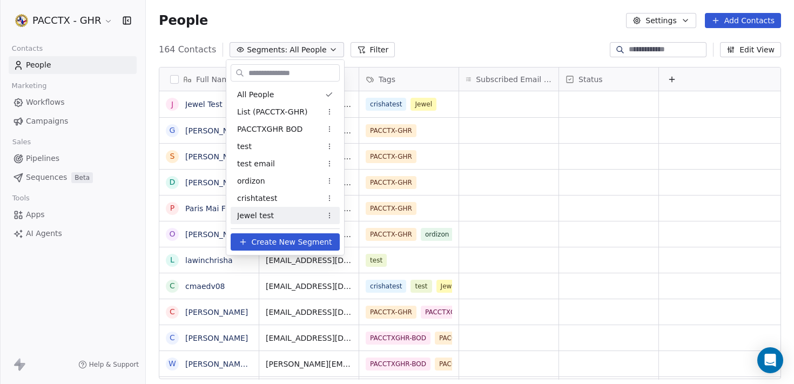
click at [277, 216] on div "Jewel test" at bounding box center [285, 215] width 109 height 17
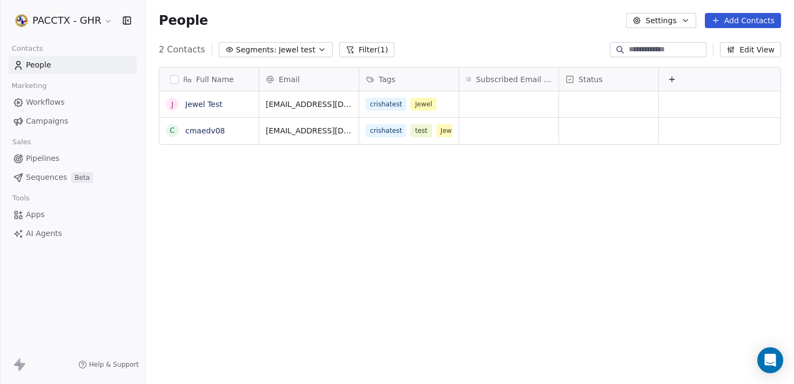
scroll to position [330, 640]
click at [52, 123] on span "Campaigns" at bounding box center [47, 121] width 42 height 11
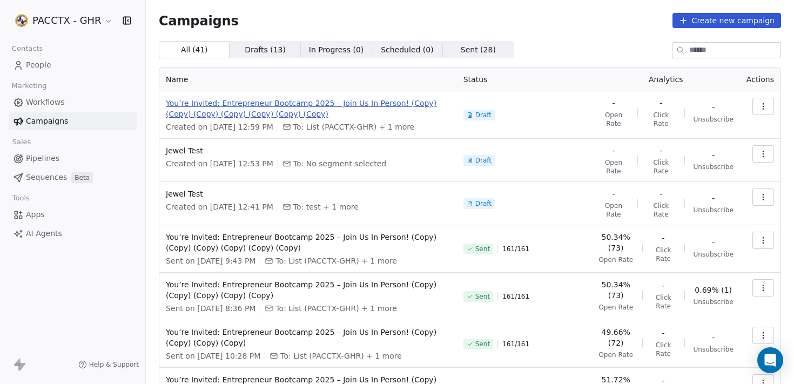
click at [320, 115] on span "You’re Invited: Entrepreneur Bootcamp 2025 – Join Us In Person! (Copy) (Copy) (…" at bounding box center [308, 109] width 285 height 22
